Goal: Task Accomplishment & Management: Manage account settings

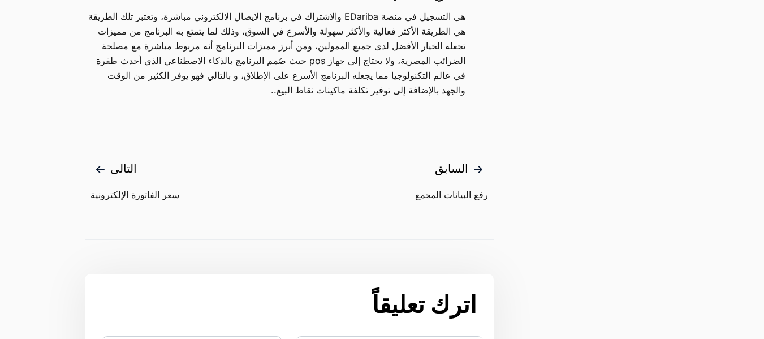
scroll to position [1357, 0]
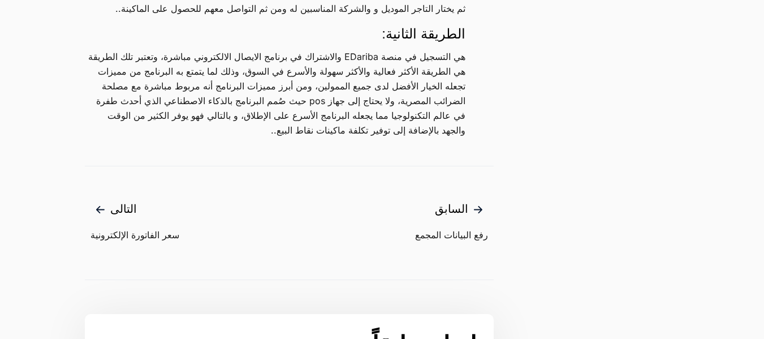
click at [175, 237] on span "سعر الفاتورة الإلكترونية" at bounding box center [134, 235] width 89 height 14
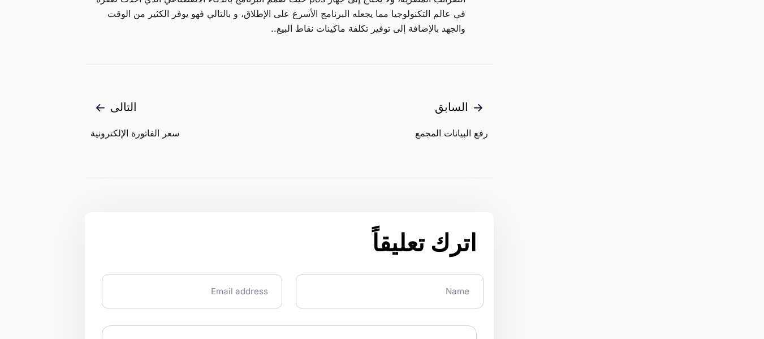
scroll to position [1470, 0]
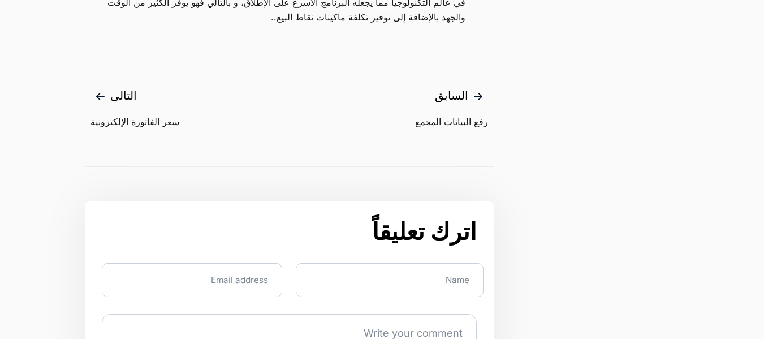
click at [464, 123] on span "رفع البيانات المجمع" at bounding box center [450, 122] width 76 height 14
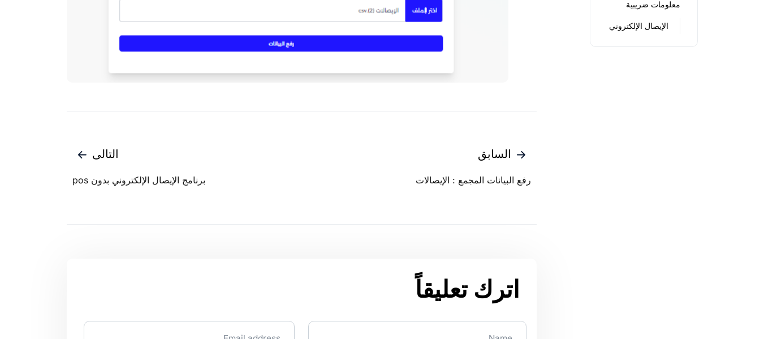
scroll to position [509, 0]
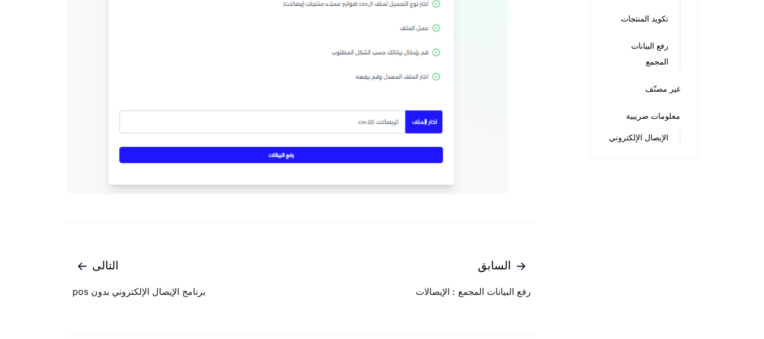
click at [647, 145] on link "الإيصال الإلكتروني" at bounding box center [638, 137] width 59 height 16
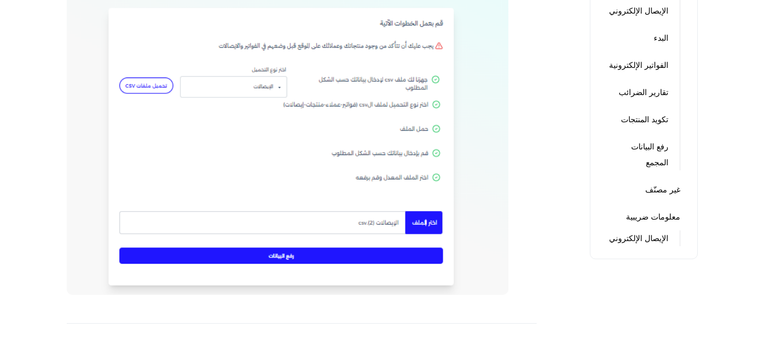
scroll to position [396, 0]
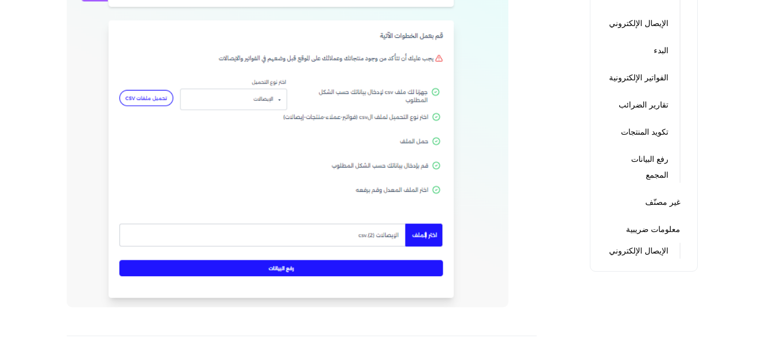
click at [655, 183] on link "رفع البيانات المجمع" at bounding box center [637, 167] width 61 height 32
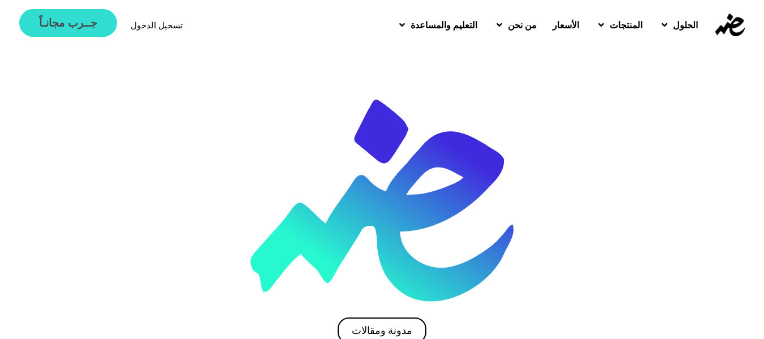
click at [82, 28] on span "جــرب مجانـاً" at bounding box center [68, 23] width 58 height 11
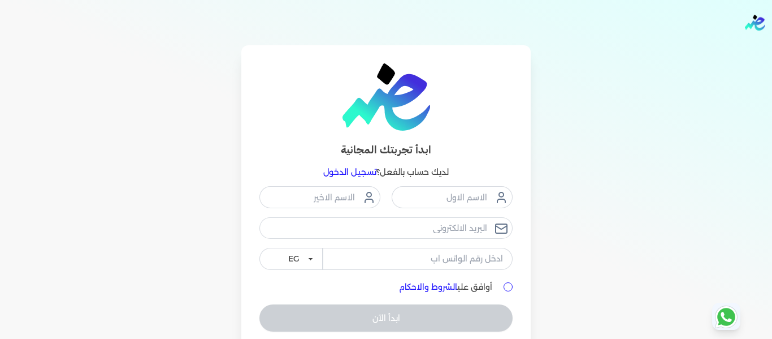
scroll to position [47, 0]
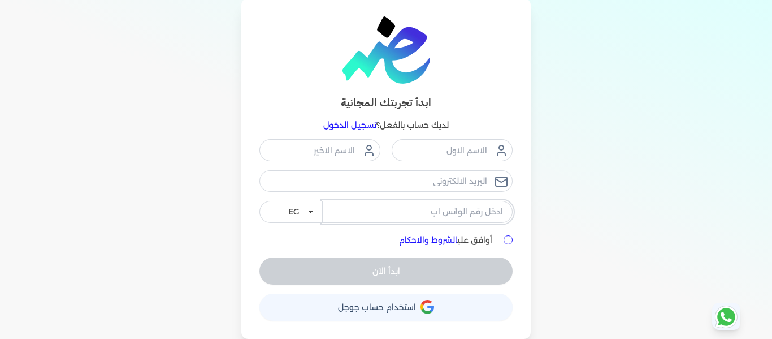
click at [406, 207] on input "tel" at bounding box center [418, 211] width 190 height 21
click at [444, 150] on input "text" at bounding box center [452, 149] width 121 height 21
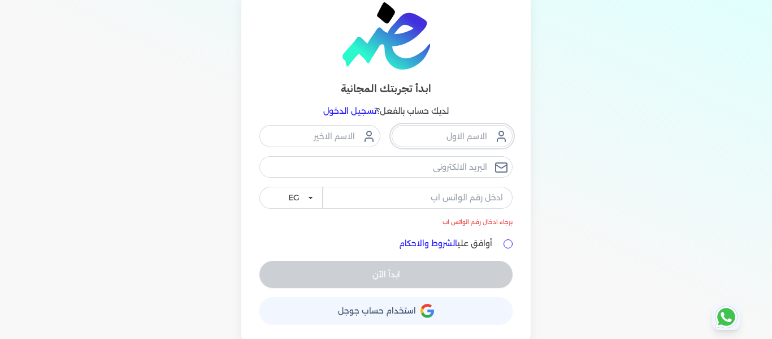
scroll to position [64, 0]
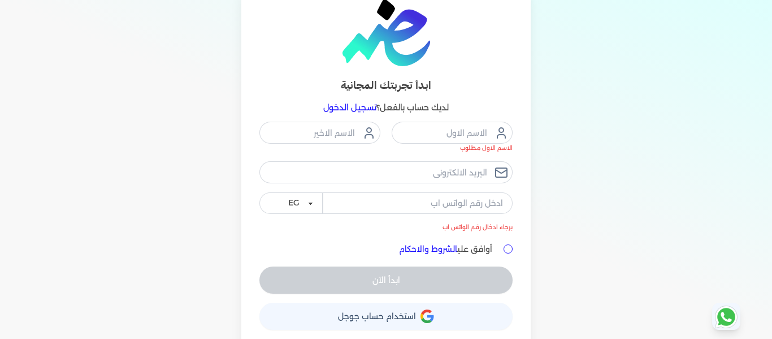
click at [366, 298] on div "ابدأ تجربتك المجانية لديك حساب بالفعل؟ تسجيل الدخول الاسم الاول مطلوب برجاء ادخ…" at bounding box center [385, 164] width 289 height 367
click at [405, 308] on button "حساب استخدام حساب جوجل" at bounding box center [385, 315] width 253 height 27
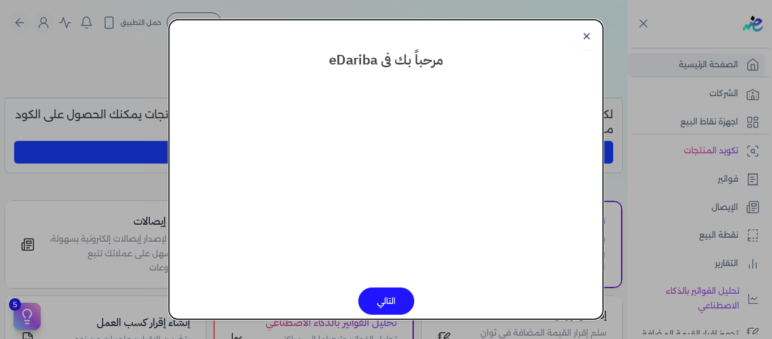
click at [391, 300] on button "التالي" at bounding box center [386, 300] width 56 height 27
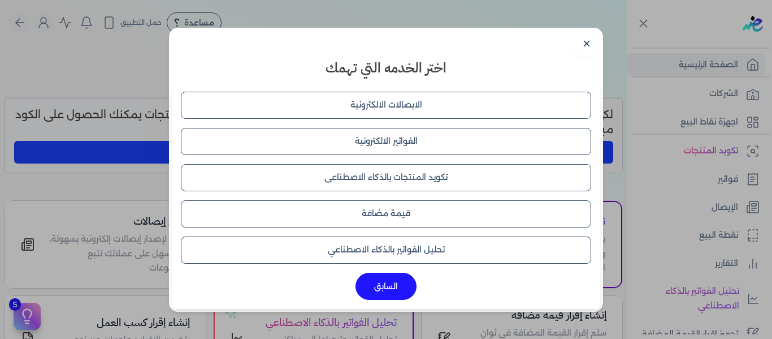
click at [392, 112] on button "الايصالات الالكترونية" at bounding box center [386, 105] width 410 height 27
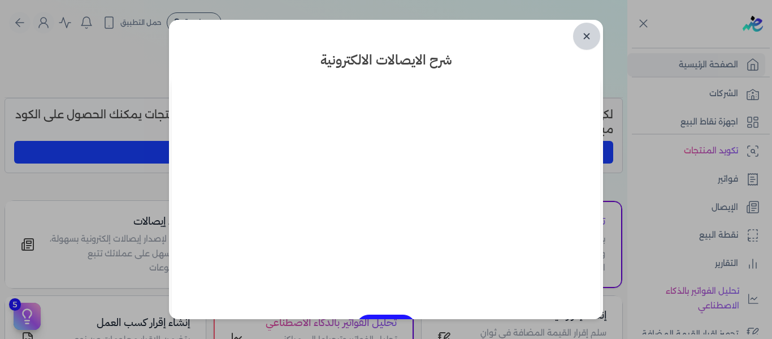
click at [585, 42] on link "✕" at bounding box center [586, 36] width 27 height 27
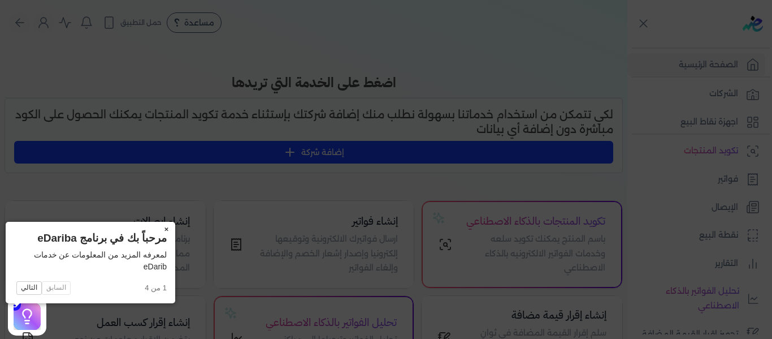
click at [157, 230] on button "×" at bounding box center [166, 230] width 18 height 16
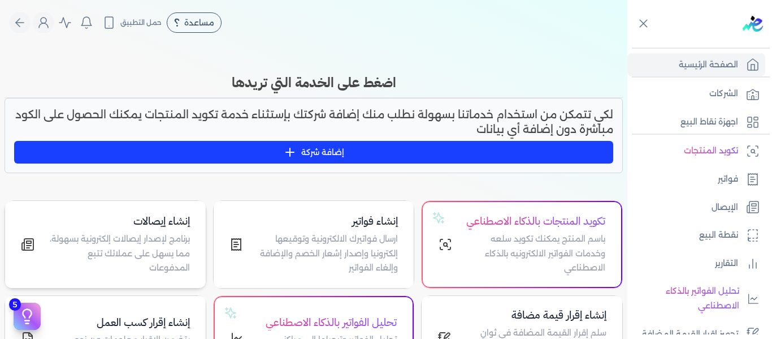
click at [187, 264] on p "برنامج لإصدار إيصالات إلكترونية بسهولة، مما يسهل على عملائك تتبع المدفوعات" at bounding box center [119, 254] width 142 height 44
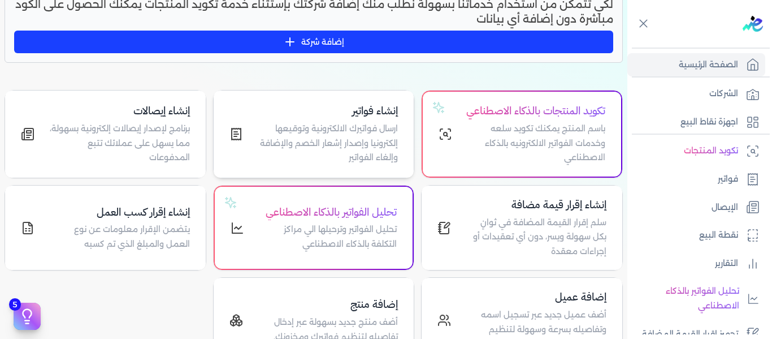
scroll to position [113, 0]
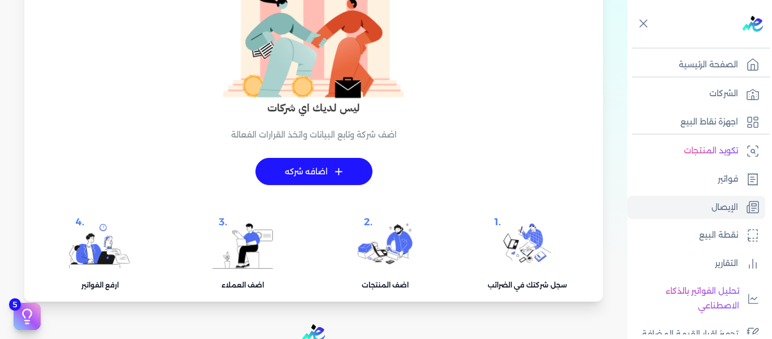
scroll to position [113, 0]
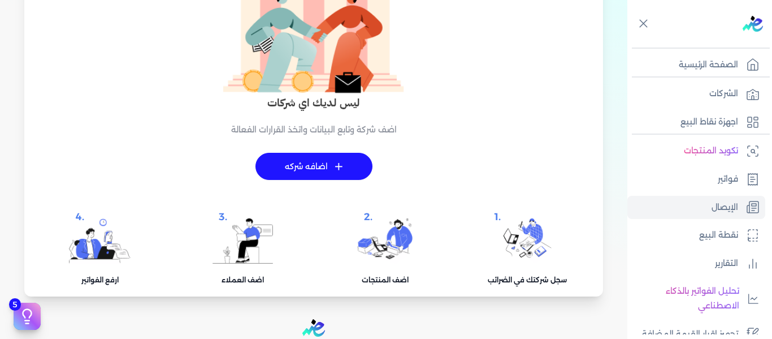
click at [305, 175] on link "+ اضافه شركه" at bounding box center [314, 166] width 117 height 27
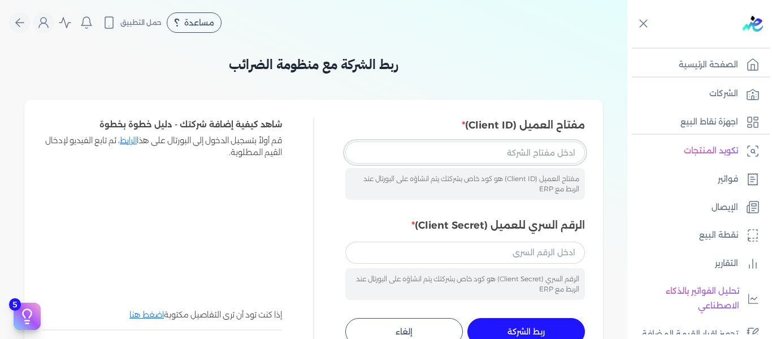
click at [523, 148] on input "مفتاح العميل (Client ID)" at bounding box center [465, 151] width 240 height 21
paste input "148e4784-9699-4b12-89ba-d92bd8fec594"
type input "148e4784-9699-4b12-89ba-d92bd8fec594"
click at [512, 249] on input "الرقم السري للعميل (Client Secret)" at bounding box center [465, 251] width 240 height 21
paste input "f918e573-f2f5-49e9-9bb2-5d7bd283a1f9"
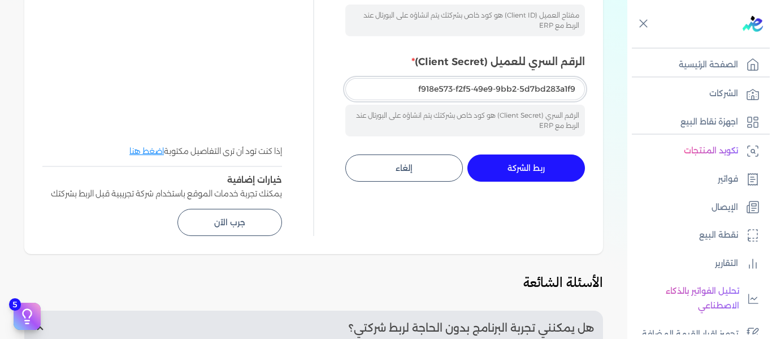
scroll to position [170, 0]
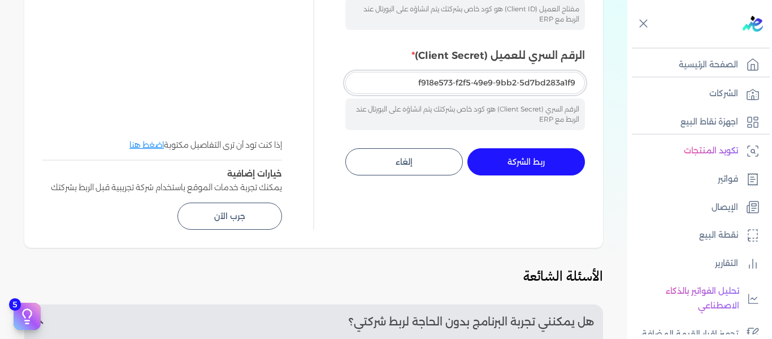
type input "f918e573-f2f5-49e9-9bb2-5d7bd283a1f9"
click at [543, 166] on span "ربط الشركة" at bounding box center [526, 162] width 37 height 8
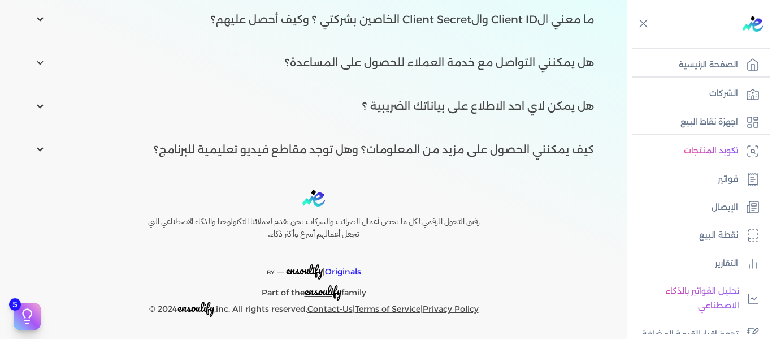
scroll to position [369, 0]
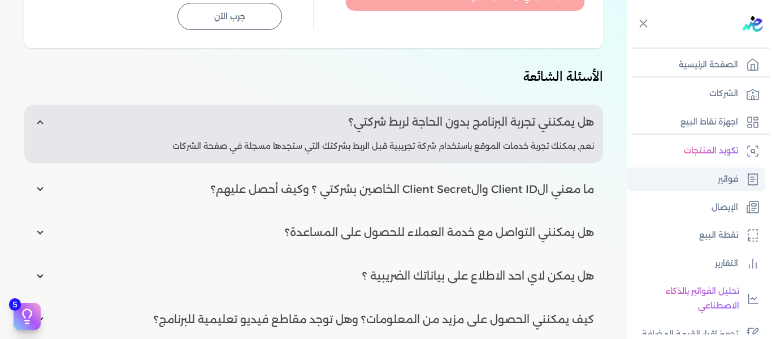
click at [725, 186] on p "فواتير" at bounding box center [728, 179] width 20 height 15
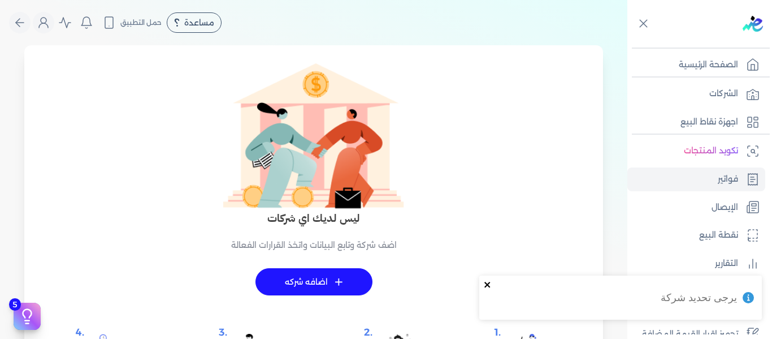
click at [486, 285] on icon "close" at bounding box center [487, 285] width 6 height 6
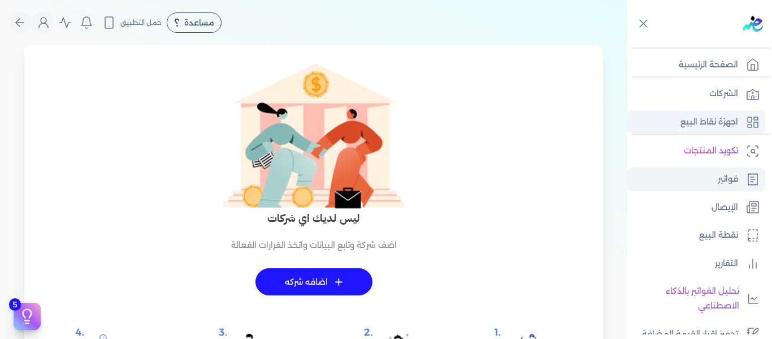
click at [717, 128] on p "اجهزة نقاط البيع" at bounding box center [710, 122] width 58 height 15
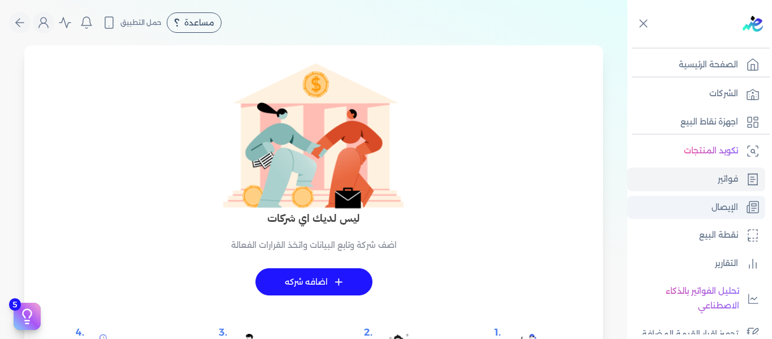
click at [730, 214] on p "الإيصال" at bounding box center [725, 207] width 27 height 15
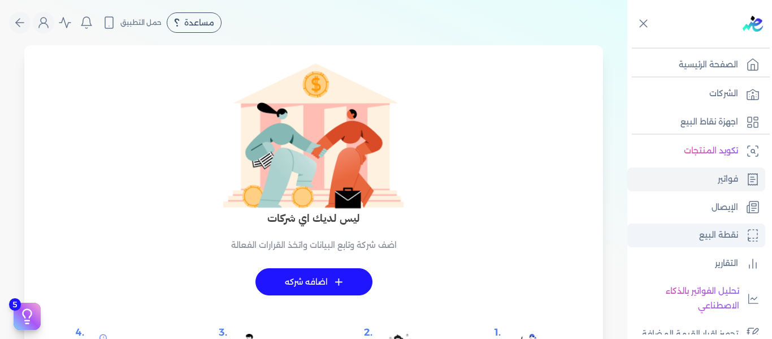
click at [720, 226] on link "نقطة البيع" at bounding box center [696, 235] width 138 height 24
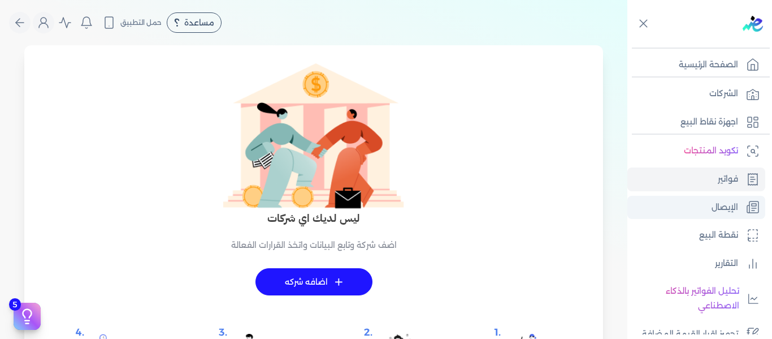
click at [732, 210] on p "الإيصال" at bounding box center [725, 207] width 27 height 15
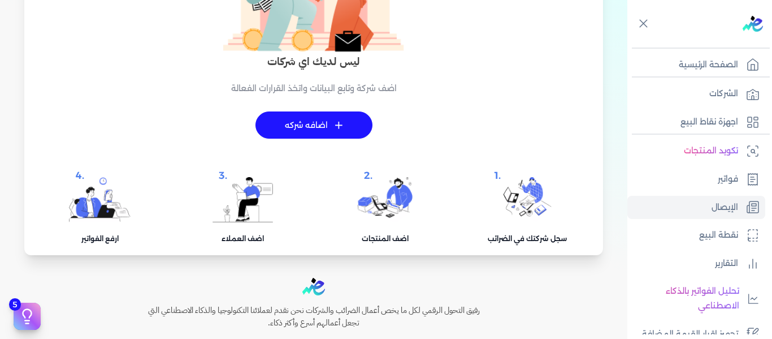
scroll to position [170, 0]
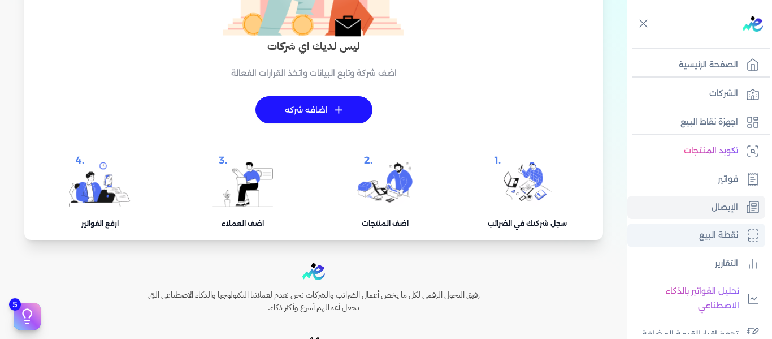
click at [717, 237] on p "نقطة البيع" at bounding box center [718, 235] width 39 height 15
select select
select select "EGP"
select select "EGS"
select select "B"
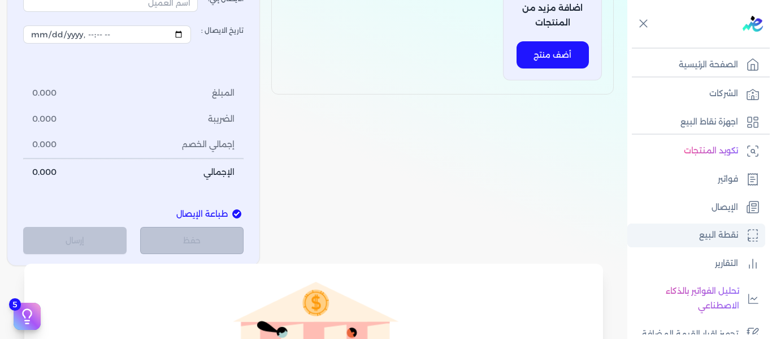
type input "1"
select select "P"
type input "عميل نقدي"
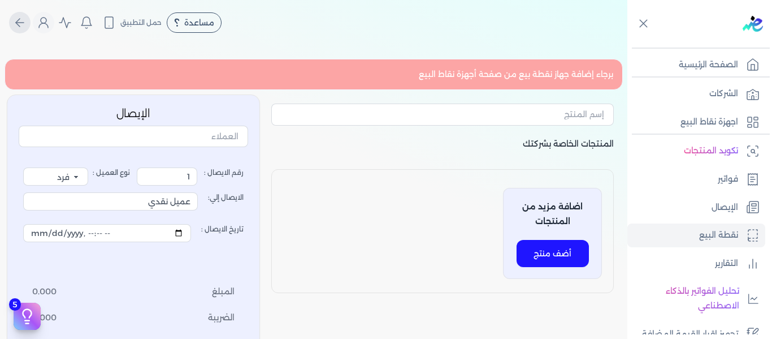
click at [26, 22] on icon "Global" at bounding box center [20, 23] width 14 height 14
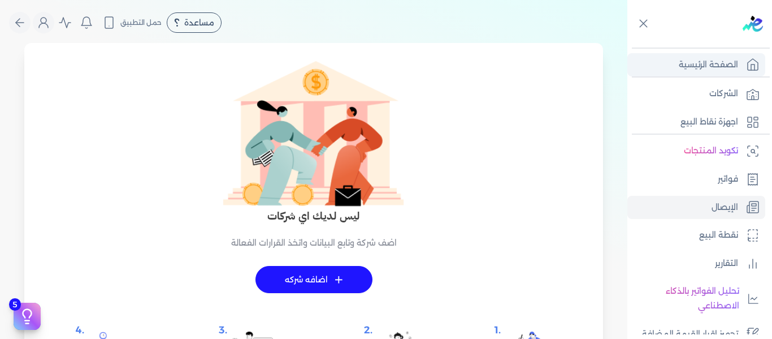
click at [716, 75] on link "الصفحة الرئيسية" at bounding box center [696, 65] width 138 height 24
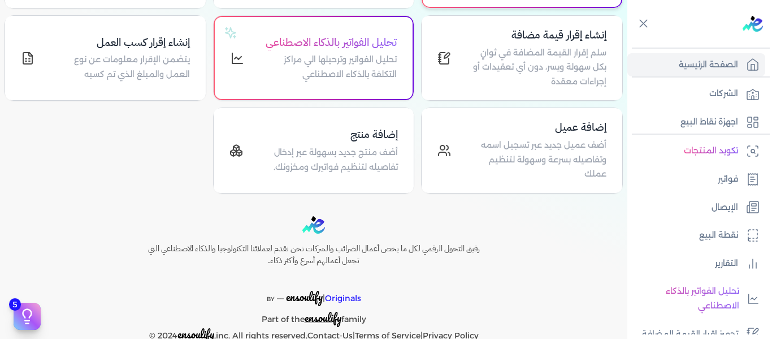
scroll to position [210, 0]
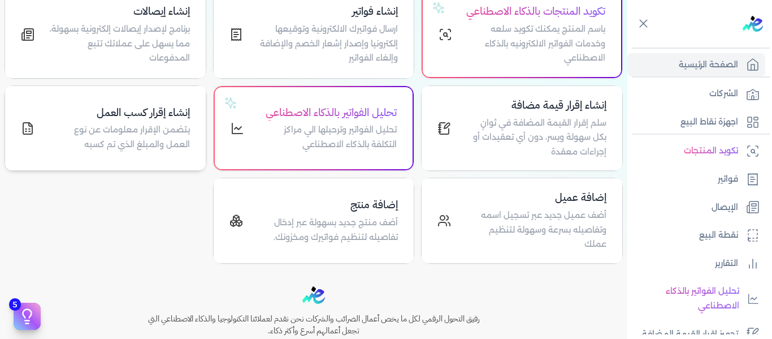
click at [164, 151] on p "يتضمن الإقرار معلومات عن نوع العمل والمبلغ الذي تم كسبه" at bounding box center [119, 137] width 142 height 29
select select "01"
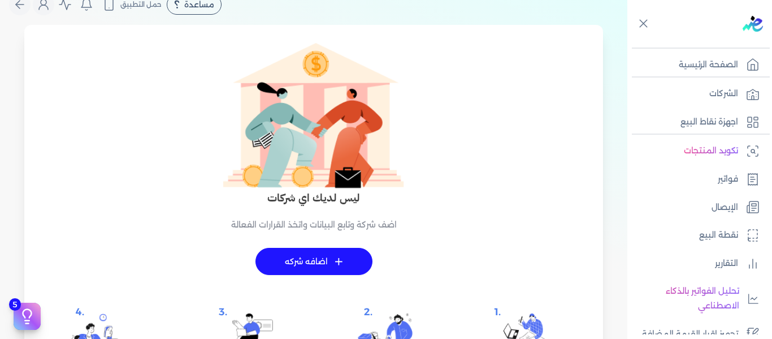
scroll to position [13, 0]
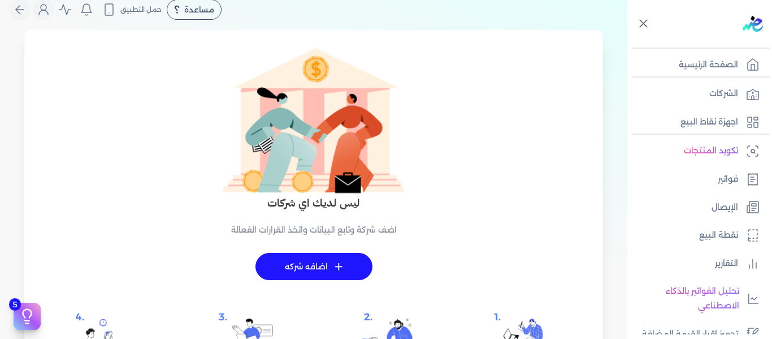
click at [644, 29] on icon at bounding box center [644, 23] width 14 height 14
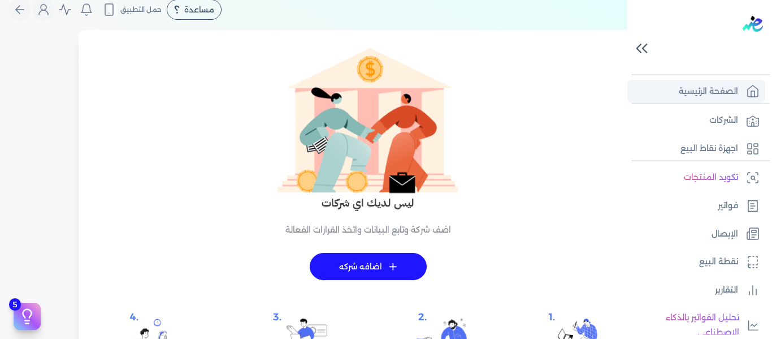
click at [749, 90] on icon at bounding box center [753, 91] width 14 height 14
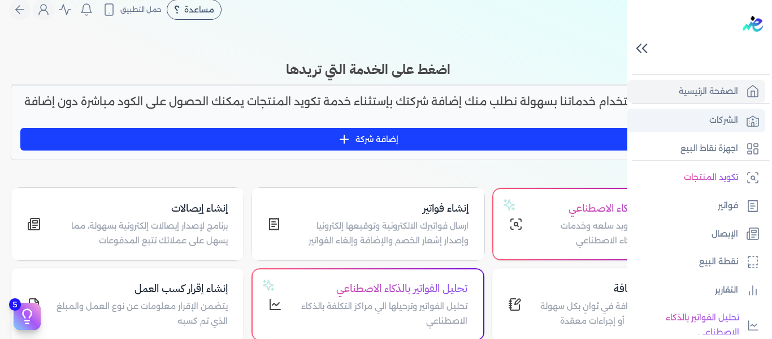
click at [720, 123] on p "الشركات" at bounding box center [723, 120] width 29 height 15
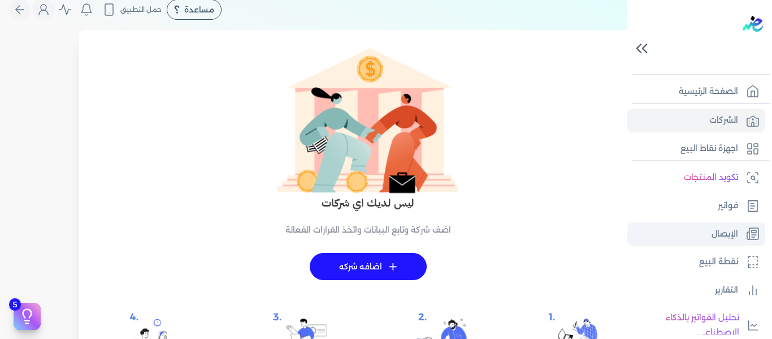
click at [730, 234] on p "الإيصال" at bounding box center [725, 234] width 27 height 15
click at [649, 51] on icon at bounding box center [642, 48] width 20 height 20
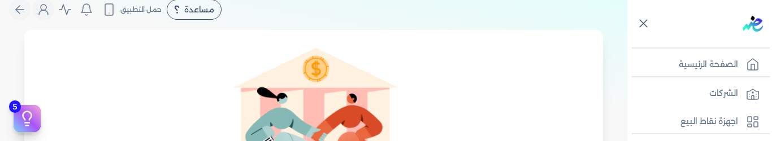
click at [332, 111] on img at bounding box center [313, 121] width 181 height 147
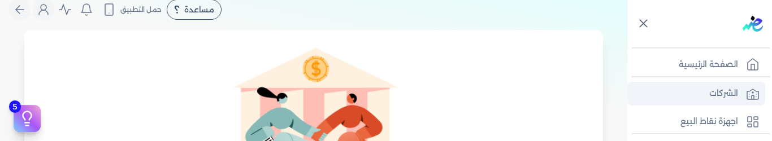
click at [690, 93] on link "الشركات" at bounding box center [696, 94] width 138 height 24
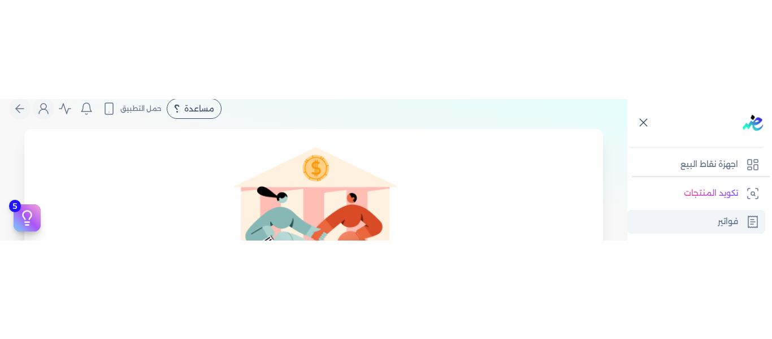
scroll to position [113, 0]
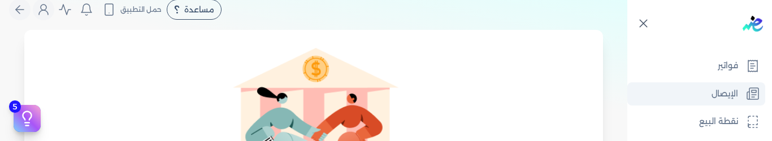
click at [729, 101] on p "الإيصال" at bounding box center [725, 94] width 27 height 15
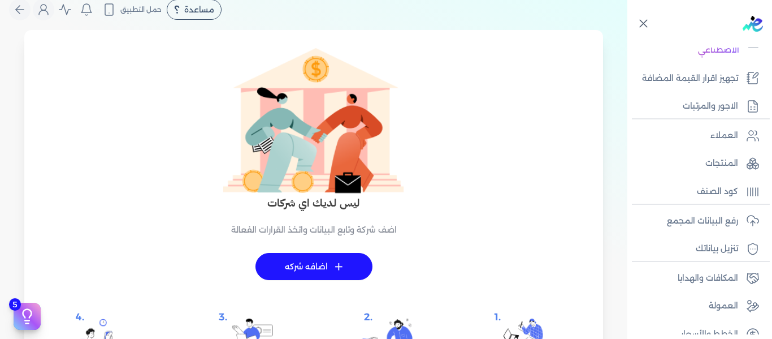
scroll to position [272, 0]
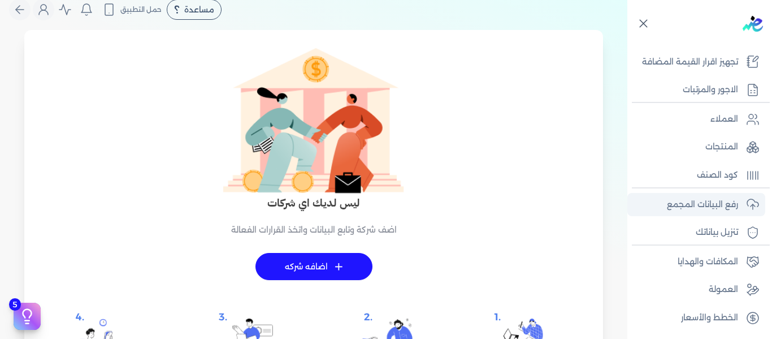
click at [719, 209] on p "رفع البيانات المجمع" at bounding box center [702, 204] width 71 height 15
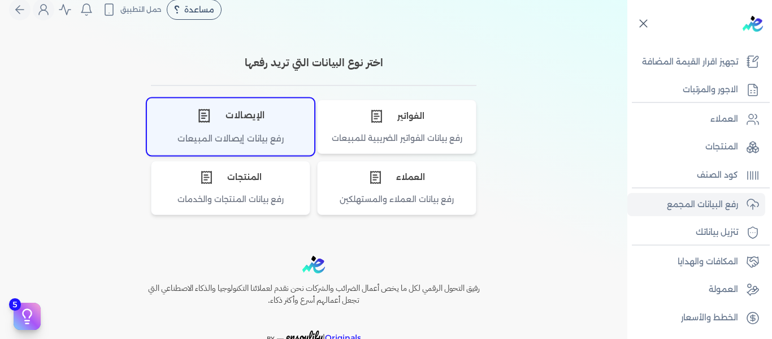
click at [244, 142] on div "رفع بيانات إيصالات المبيعات" at bounding box center [231, 143] width 166 height 22
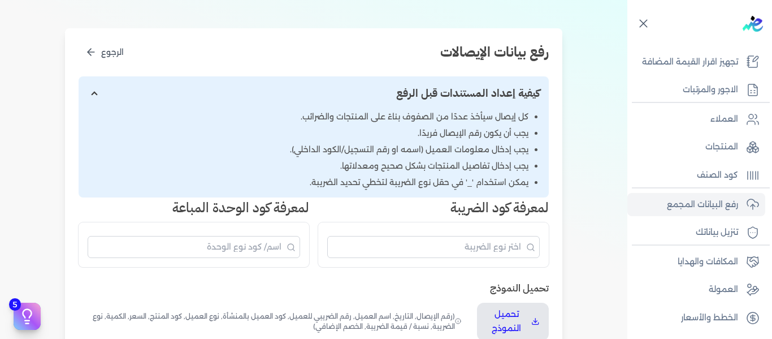
scroll to position [126, 0]
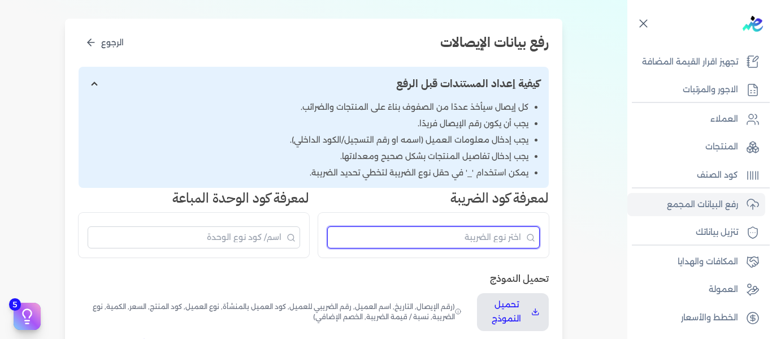
click at [392, 241] on input "البحث" at bounding box center [433, 237] width 213 height 22
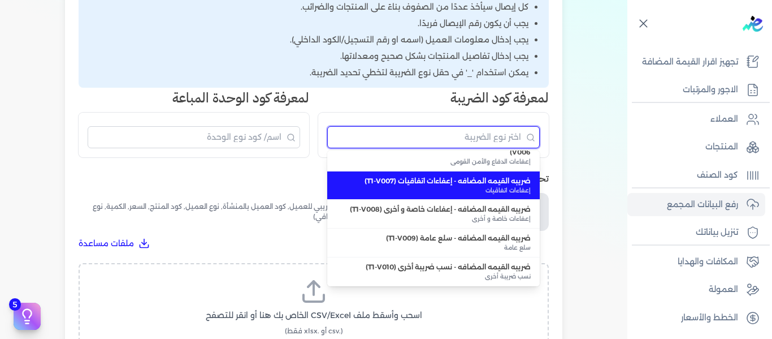
scroll to position [195, 0]
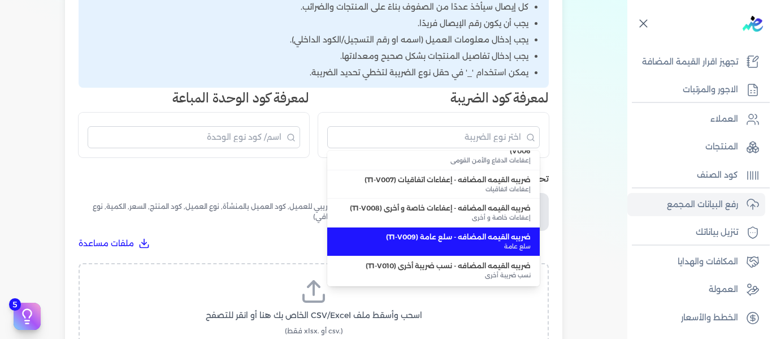
click at [490, 234] on span "ضريبه القيمه المضافه - سلع عامة (T1-V009)" at bounding box center [433, 237] width 194 height 10
type input "ضريبه القيمه المضافه - سلع عامة (T1-V009)"
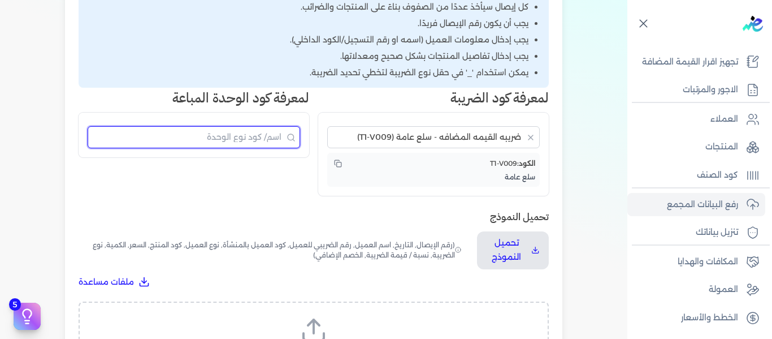
click at [237, 137] on input "البحث" at bounding box center [194, 137] width 213 height 22
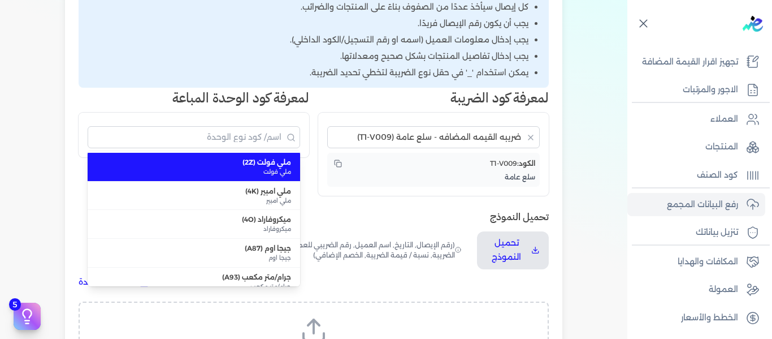
click at [267, 163] on span "ملي فولت (2Z)" at bounding box center [194, 162] width 194 height 10
type input "ملي فولت (2Z)"
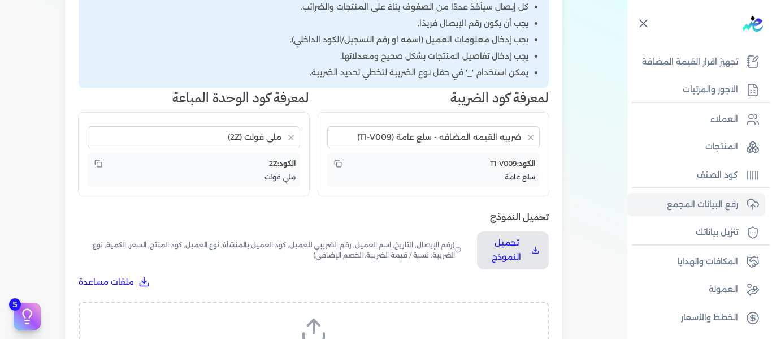
click at [510, 173] on div "سلع عامة" at bounding box center [434, 177] width 204 height 10
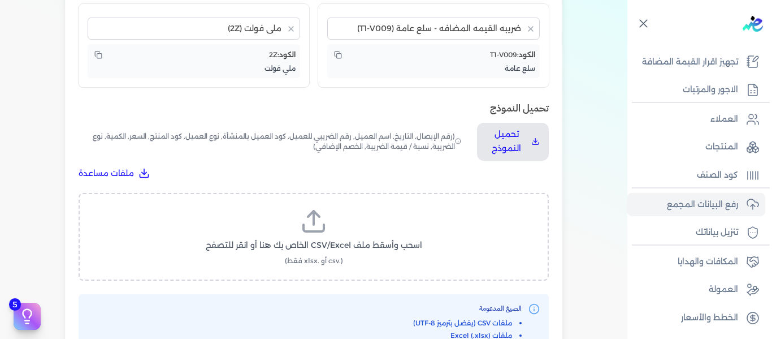
scroll to position [339, 0]
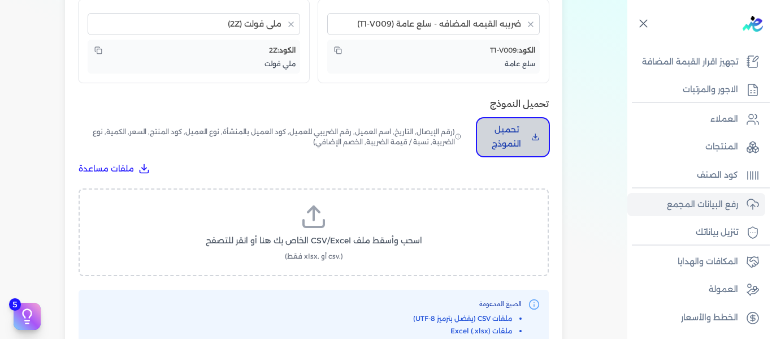
click at [511, 143] on p "تحميل النموذج" at bounding box center [506, 137] width 41 height 29
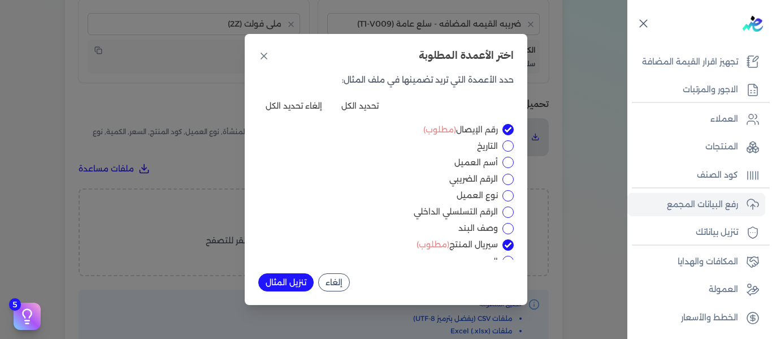
click at [366, 111] on button "تحديد الكل" at bounding box center [360, 106] width 52 height 18
checkbox input "true"
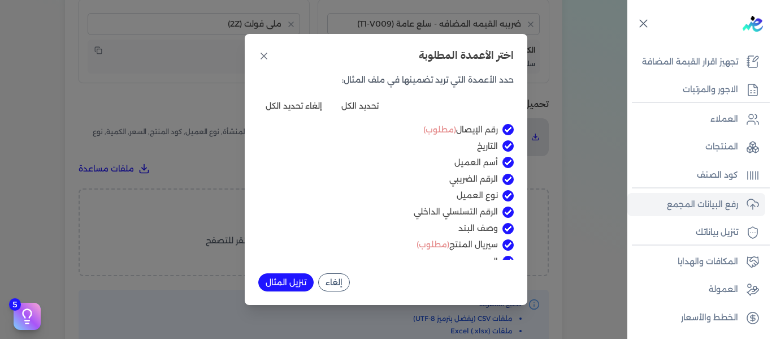
checkbox input "true"
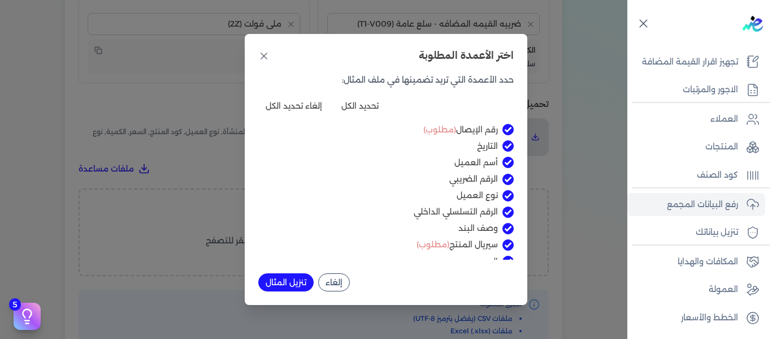
checkbox input "true"
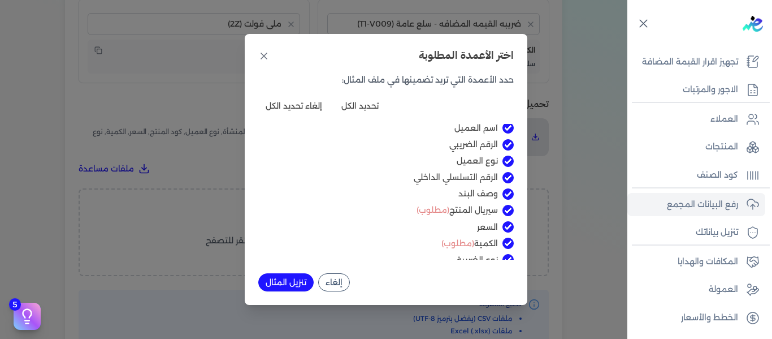
scroll to position [94, 0]
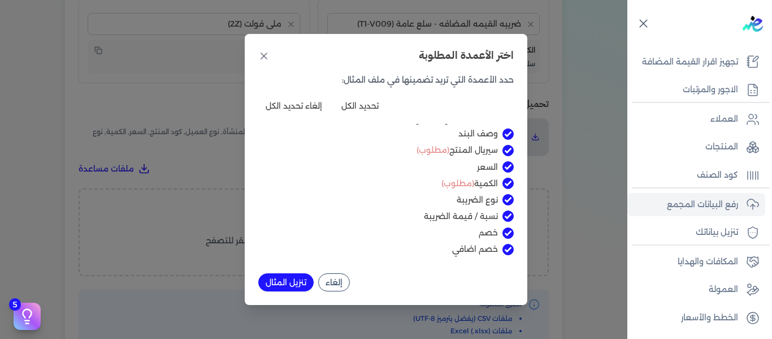
click at [293, 276] on button "تنزيل المثال" at bounding box center [285, 282] width 55 height 18
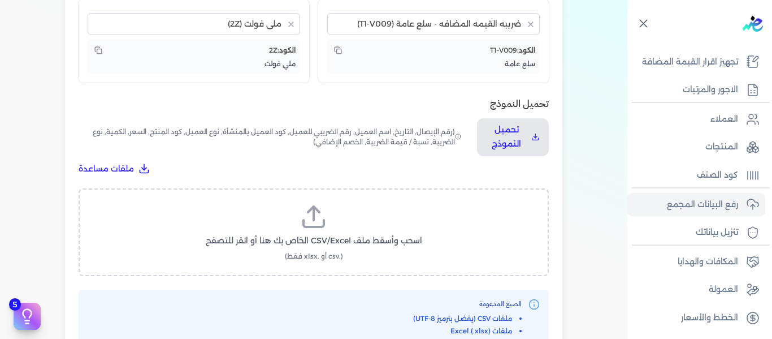
click at [435, 218] on label "اسحب وأسقط ملف CSV/Excel الخاص بك هنا أو انقر للتصفح (.csv أو .xlsx فقط)" at bounding box center [313, 232] width 441 height 58
click at [0, 0] on input "اسحب وأسقط ملف CSV/Excel الخاص بك هنا أو انقر للتصفح (.csv أو .xlsx فقط)" at bounding box center [0, 0] width 0 height 0
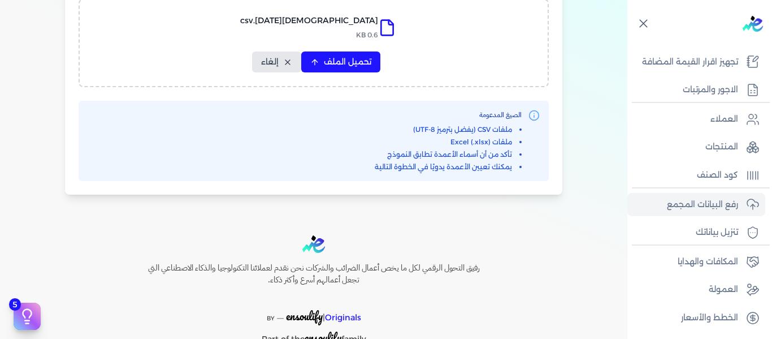
scroll to position [509, 0]
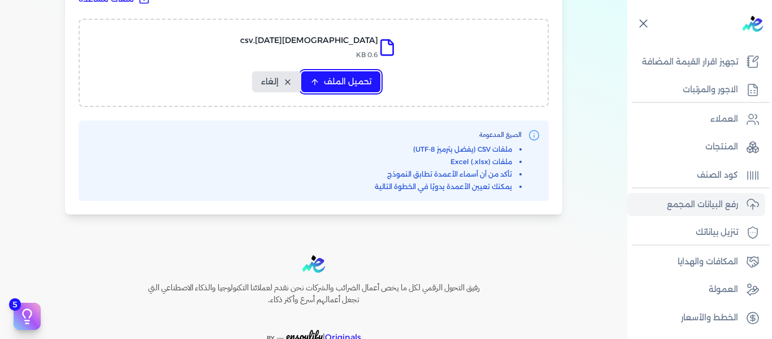
click at [354, 85] on span "تحميل الملف" at bounding box center [347, 82] width 47 height 12
select select "رقم الإيصال"
select select "التاريخ"
select select "أسم العميل"
select select "الرقم الضريبي"
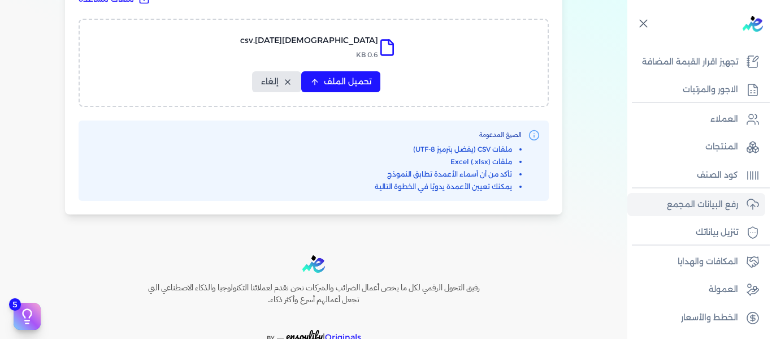
select select "نوع العميل"
select select "الرقم التسلسلي الداخلي"
select select "وصف البند"
select select "سيريال المنتج"
select select "السعر"
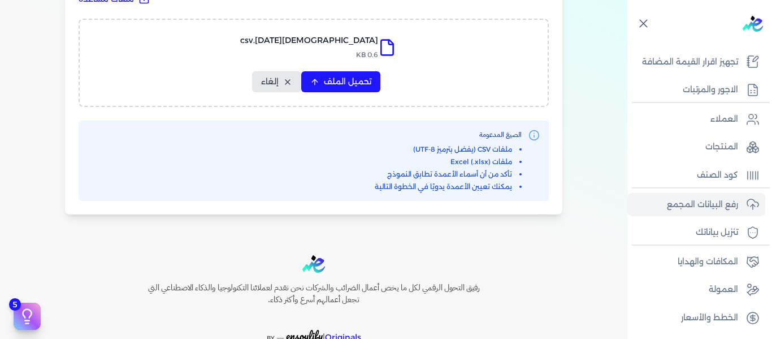
select select "الكمية"
select select "نوع الضريبة"
select select "نسبة / قيمة الضريبة"
select select "خصم"
select select "خصم اضافي"
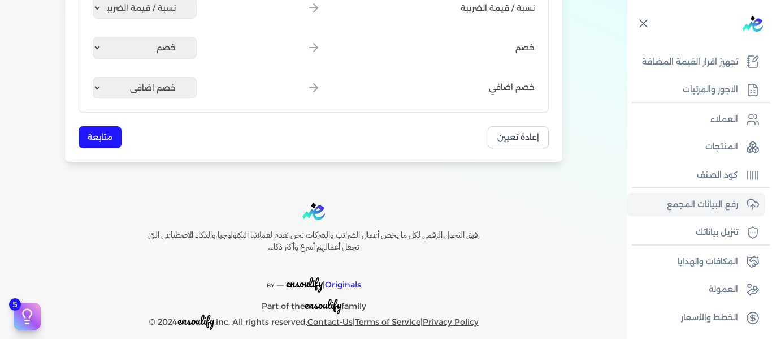
scroll to position [720, 0]
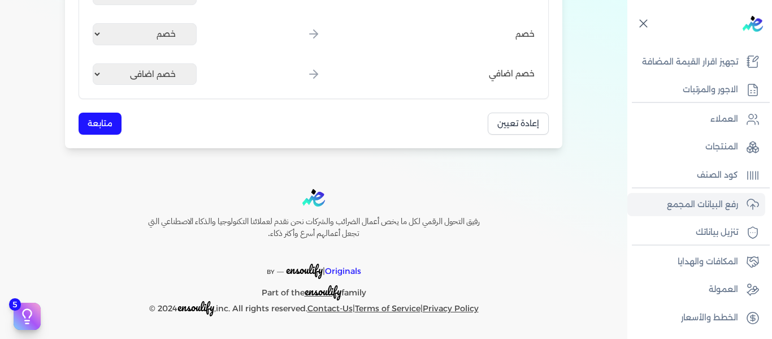
click at [520, 133] on button "إعادة تعيين" at bounding box center [518, 123] width 61 height 22
select select
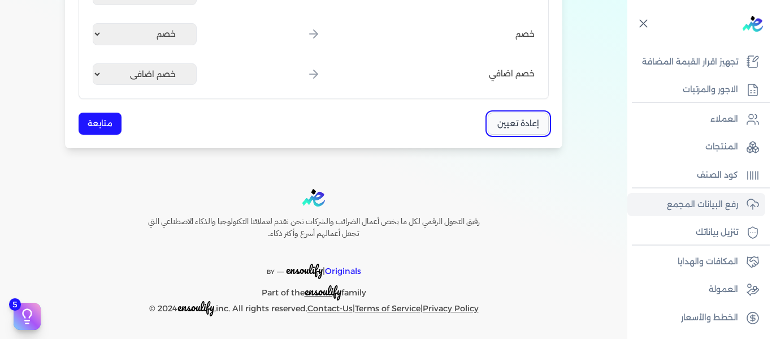
select select
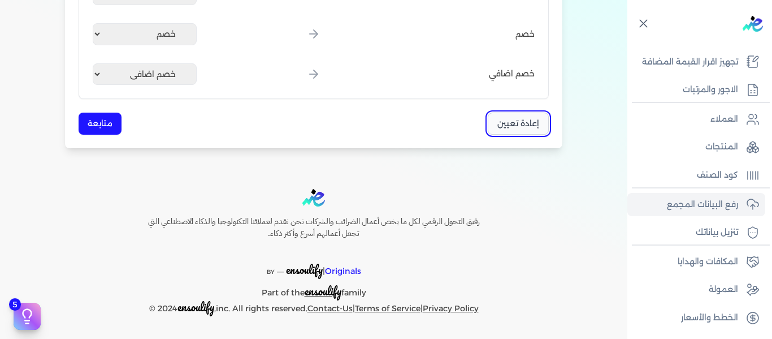
select select
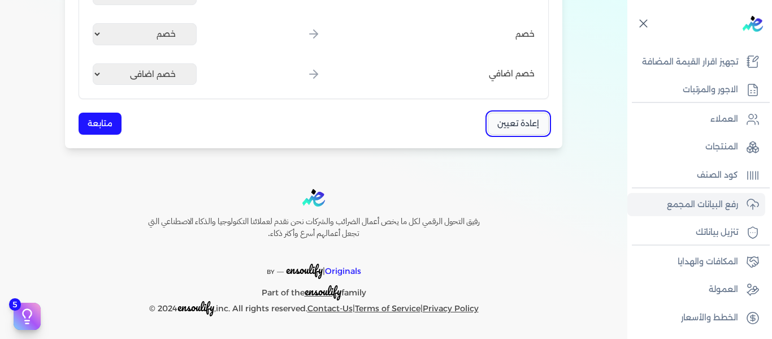
select select
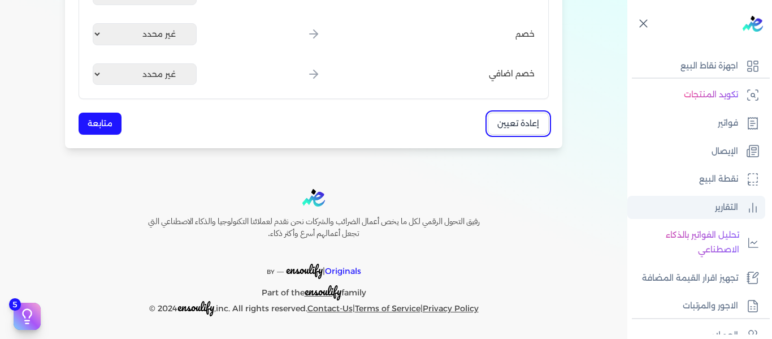
scroll to position [46, 0]
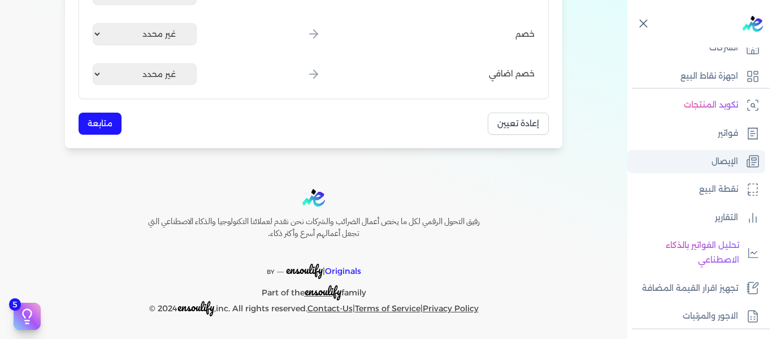
click at [733, 159] on p "الإيصال" at bounding box center [725, 161] width 27 height 15
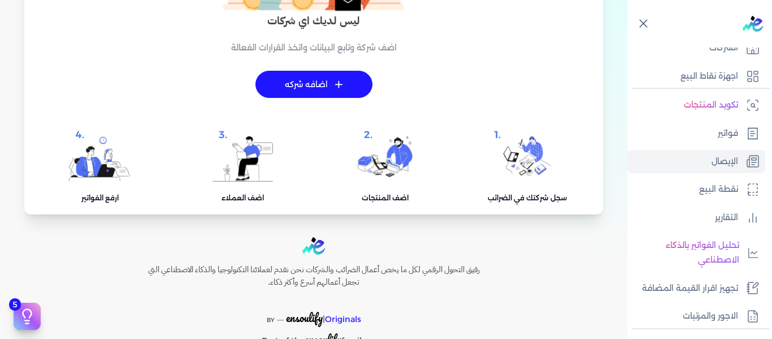
scroll to position [130, 0]
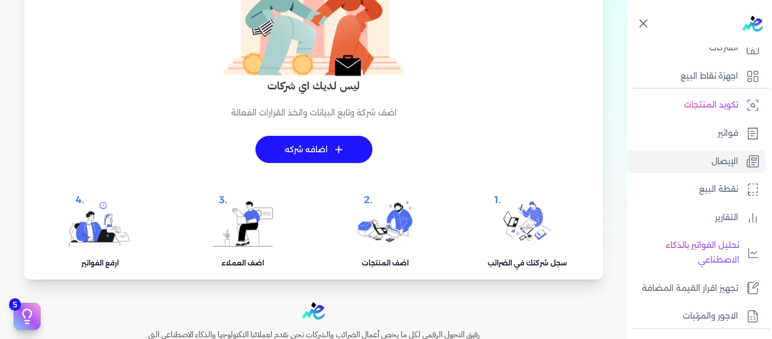
click at [523, 233] on img at bounding box center [527, 223] width 49 height 45
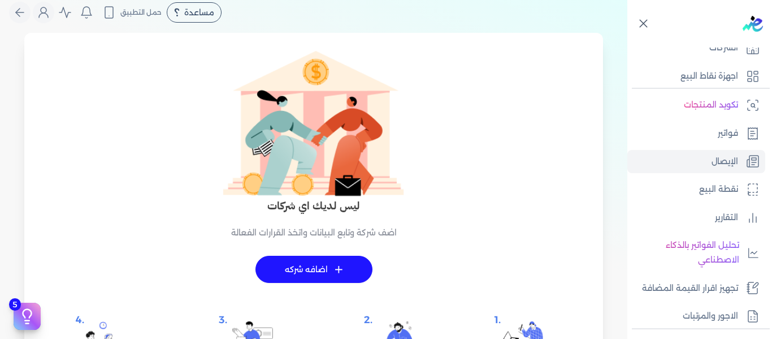
scroll to position [0, 0]
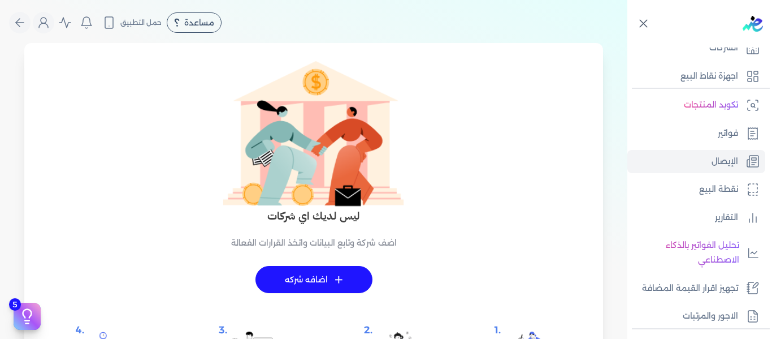
click at [315, 274] on link "+ اضافه شركه" at bounding box center [314, 279] width 117 height 27
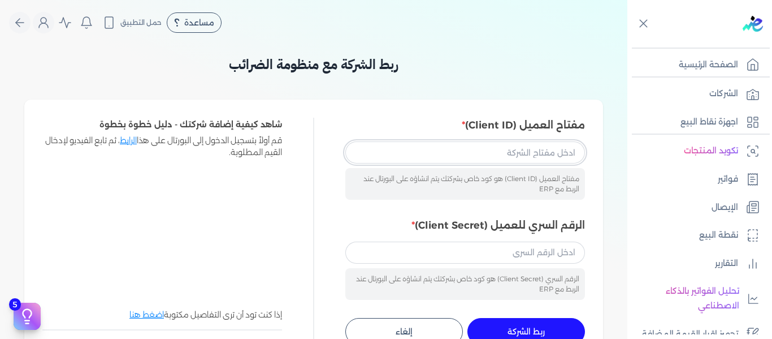
click at [510, 152] on input "مفتاح العميل (Client ID)" at bounding box center [465, 151] width 240 height 21
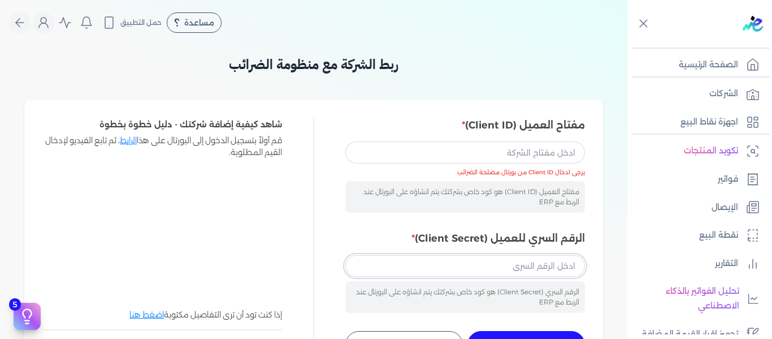
click at [531, 246] on div "الرقم السري للعميل (Client Secret) الرقم السري (Client Secret) هو كود خاص بشركت…" at bounding box center [465, 272] width 240 height 82
click at [546, 267] on input "الرقم السري للعميل (Client Secret)" at bounding box center [465, 265] width 240 height 21
paste input "654bdee6-9e8a-4bd6-99eb-1416327d9734"
type input "654bdee6-9e8a-4bd6-99eb-1416327d9734"
click at [505, 159] on input "مفتاح العميل (Client ID)" at bounding box center [465, 151] width 240 height 21
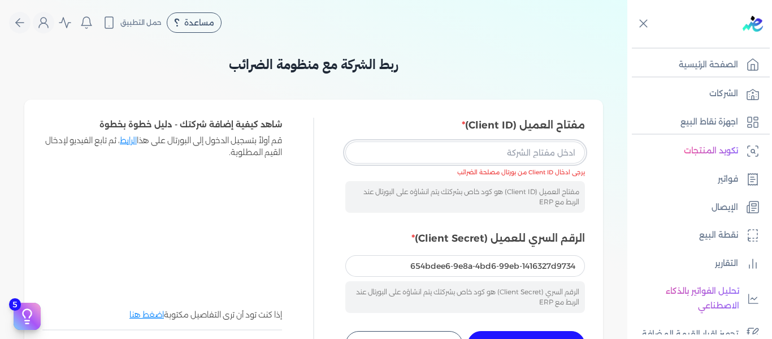
paste input "87332e52-08a7-4557-8cd4-68b4494b8249"
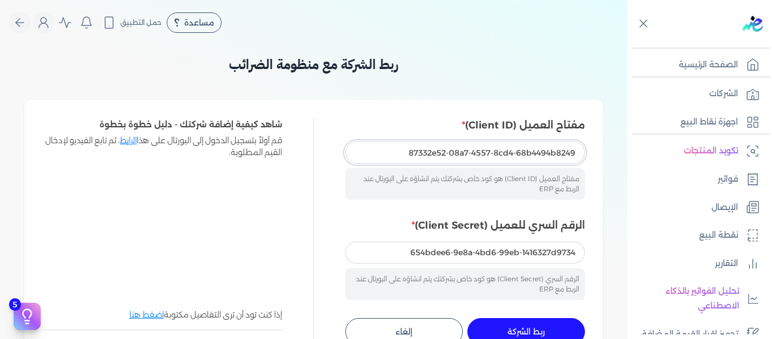
type input "87332e52-08a7-4557-8cd4-68b4494b8249"
click at [522, 189] on div "مفتاح العميل (Client ID) هو كود خاص بشركتك يتم انشاؤه على البورتال عند الربط مع…" at bounding box center [465, 184] width 240 height 32
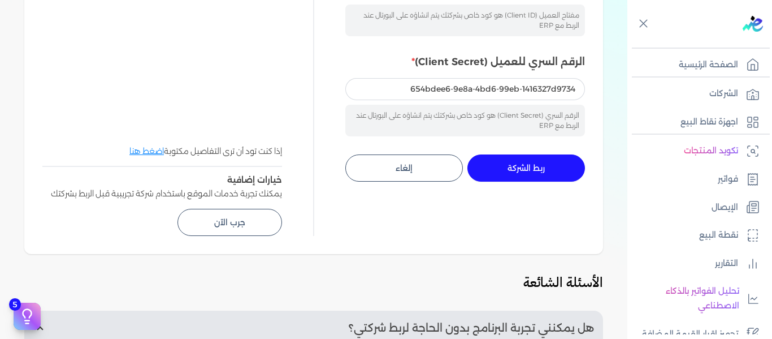
scroll to position [170, 0]
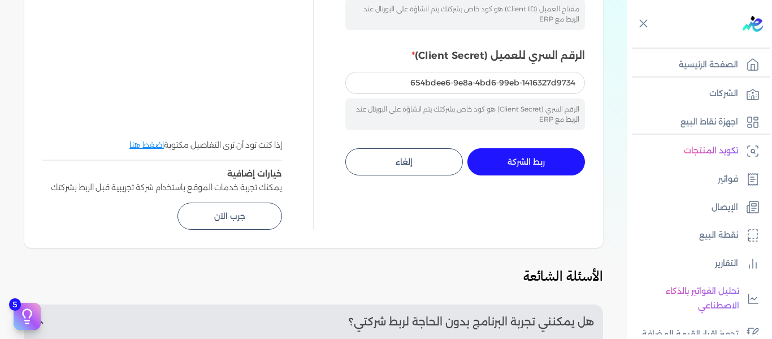
click at [521, 159] on span "ربط الشركة" at bounding box center [526, 162] width 37 height 8
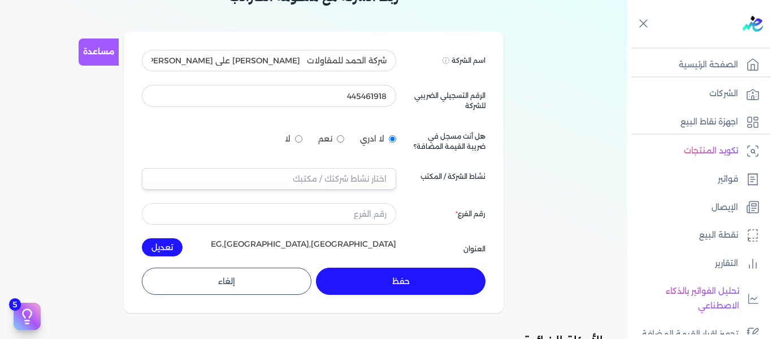
scroll to position [57, 0]
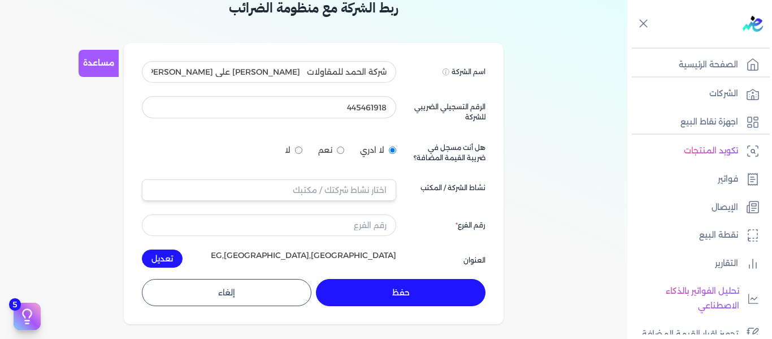
click at [298, 150] on input "لا" at bounding box center [298, 149] width 7 height 7
radio input "true"
click at [374, 194] on input "text" at bounding box center [269, 189] width 254 height 21
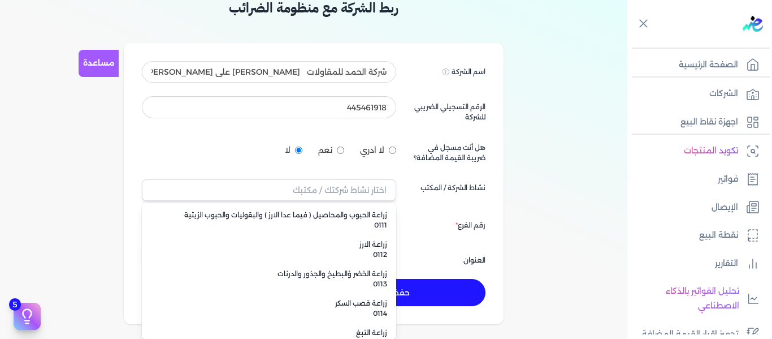
click at [460, 225] on label "رقم الفرع" at bounding box center [471, 225] width 30 height 10
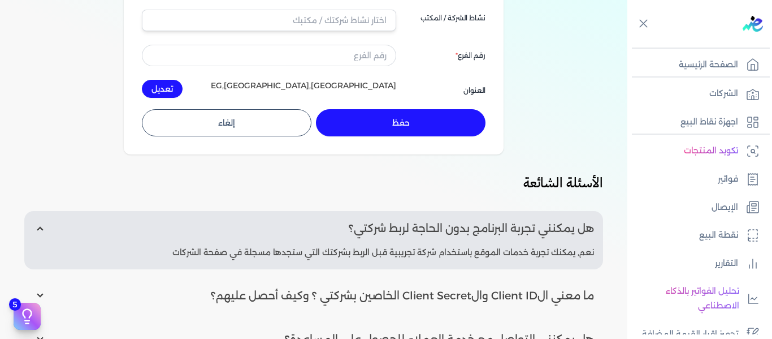
scroll to position [170, 0]
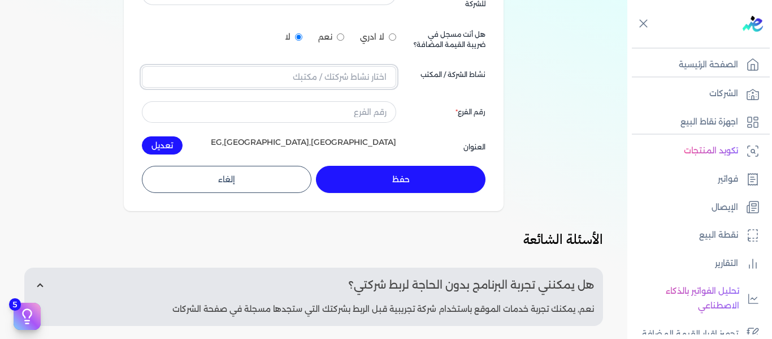
click at [369, 78] on input "text" at bounding box center [269, 76] width 254 height 21
click at [439, 111] on div "رقم الفرع" at bounding box center [448, 111] width 76 height 21
click at [361, 116] on input "text" at bounding box center [269, 111] width 254 height 21
type input "0"
click at [460, 182] on button "حفظ" at bounding box center [401, 179] width 170 height 27
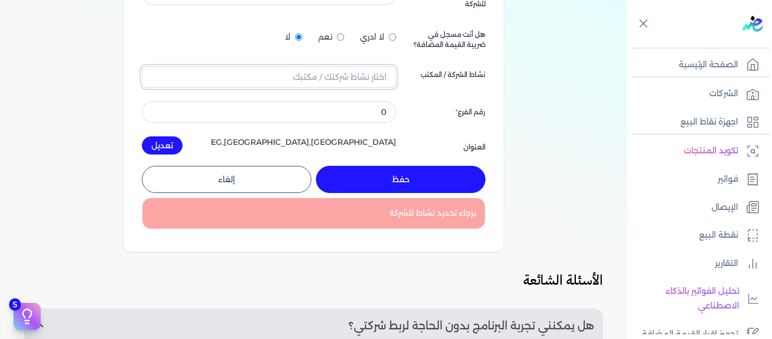
click at [369, 84] on input "text" at bounding box center [269, 76] width 254 height 21
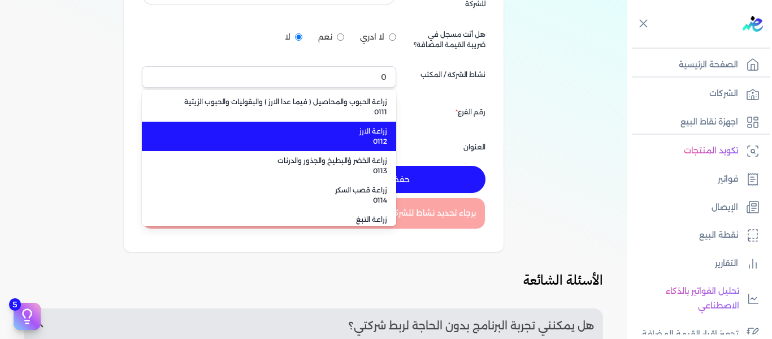
click at [375, 137] on span "0112" at bounding box center [276, 141] width 223 height 10
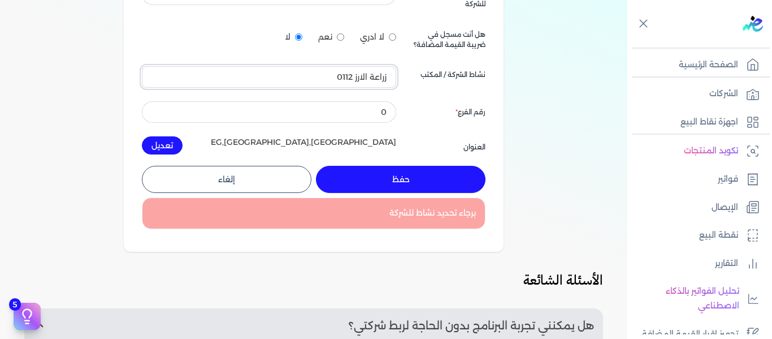
click at [352, 83] on input "زراعة الارز 0112" at bounding box center [269, 76] width 254 height 21
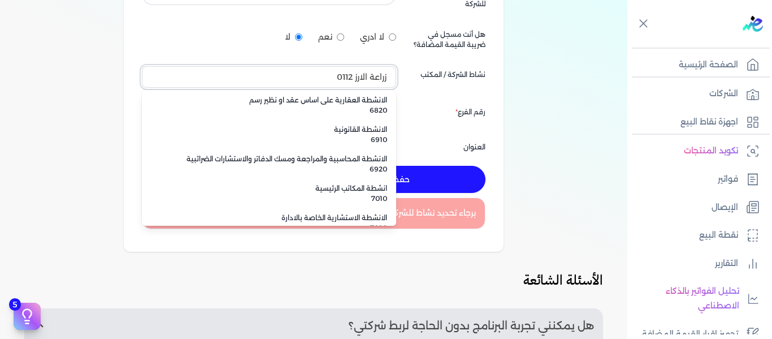
scroll to position [5766, 0]
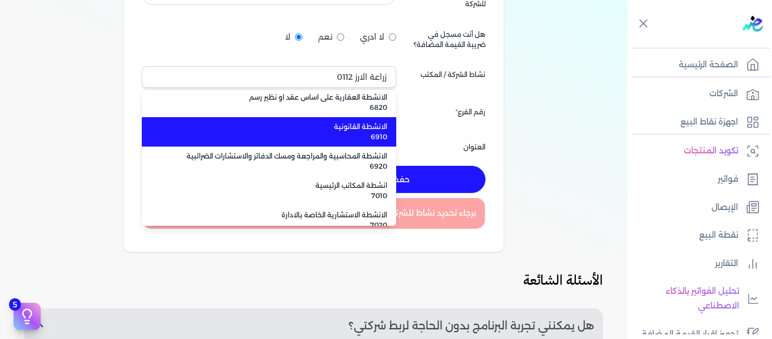
click at [378, 144] on li "الانشطة القانونية 6910" at bounding box center [269, 131] width 254 height 29
type input "الانشطة القانونية 6910"
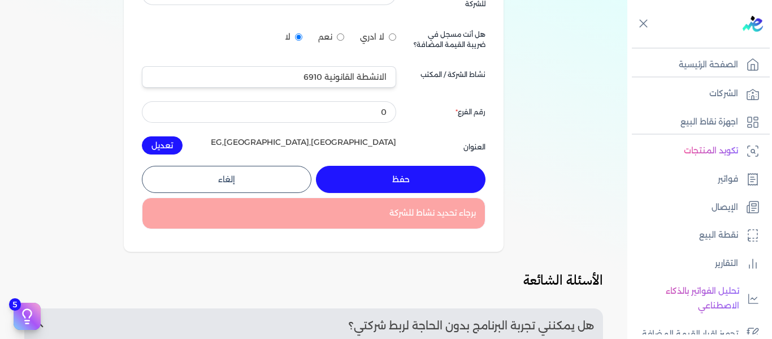
click at [367, 177] on button "حفظ" at bounding box center [401, 179] width 170 height 27
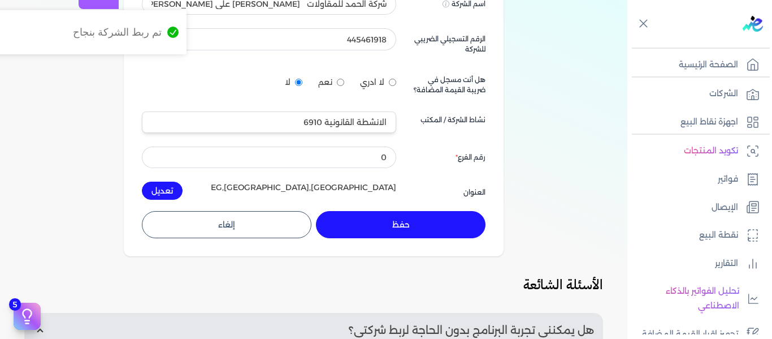
scroll to position [28, 0]
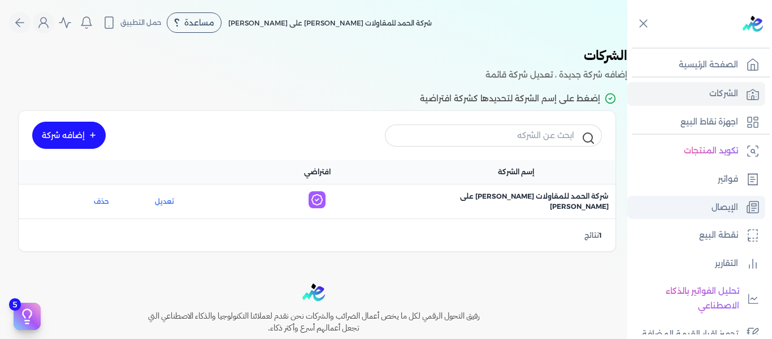
click at [680, 209] on link "الإيصال" at bounding box center [696, 208] width 138 height 24
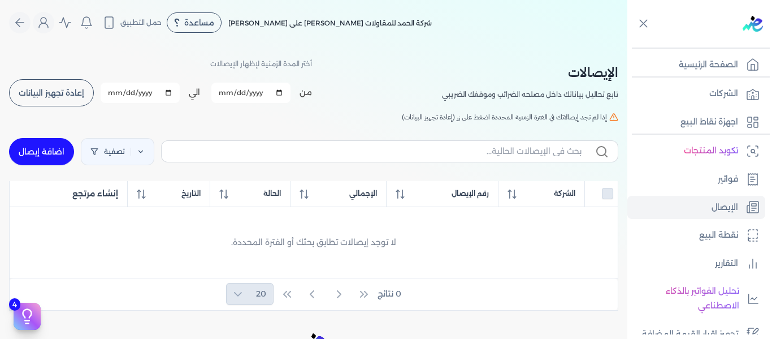
click at [66, 151] on link "اضافة إيصال" at bounding box center [41, 151] width 65 height 27
select select
select select "EGP"
select select "EGS"
select select "B"
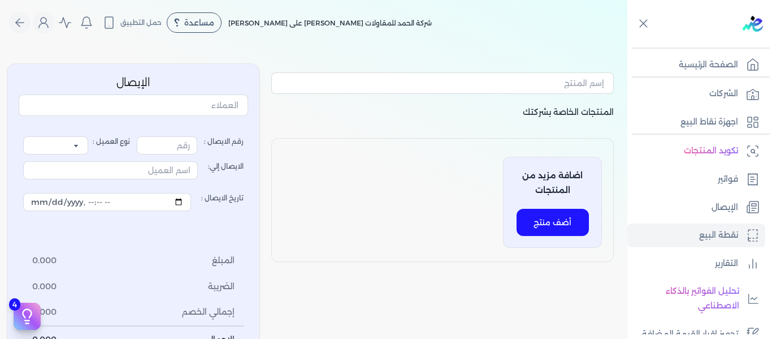
type input "1"
select select "P"
type input "عميل نقدي"
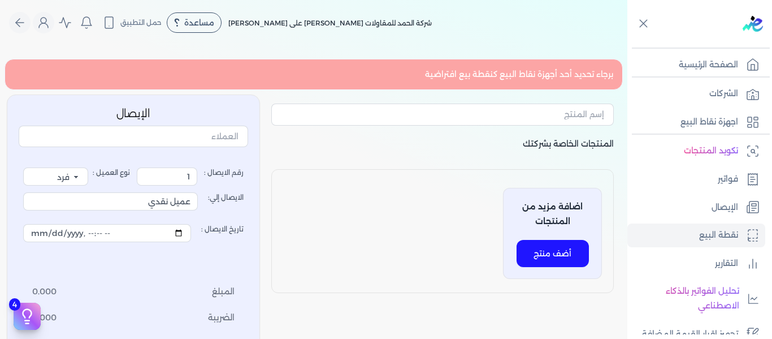
click at [556, 76] on div "برجاء تحديد أحد أجهزة نقاط البيع كنقطة بيع افتراضية" at bounding box center [314, 74] width 618 height 31
click at [529, 115] on input "text" at bounding box center [442, 113] width 343 height 21
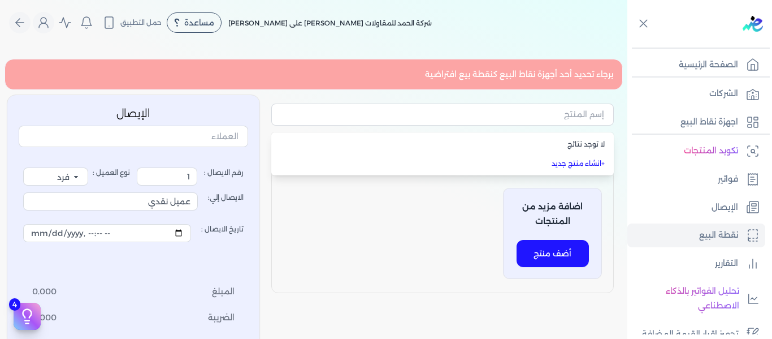
click at [400, 222] on div "اضافة مزيد من المنتجات أضف منتج" at bounding box center [442, 231] width 343 height 124
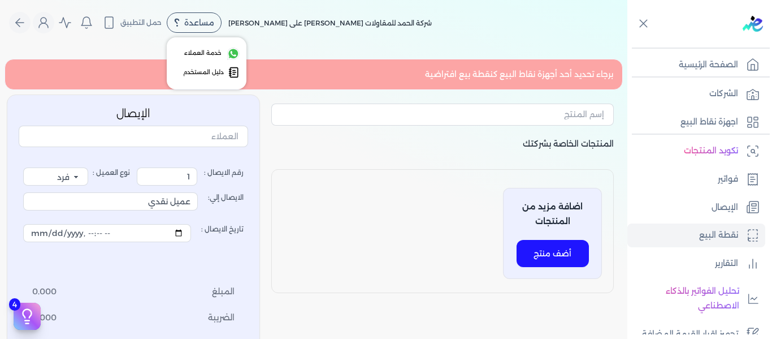
click at [221, 18] on div "مساعدة" at bounding box center [194, 22] width 55 height 20
click at [233, 70] on icon "Global" at bounding box center [233, 72] width 11 height 11
click at [480, 74] on div "برجاء تحديد أحد أجهزة نقاط البيع كنقطة بيع افتراضية" at bounding box center [314, 74] width 618 height 31
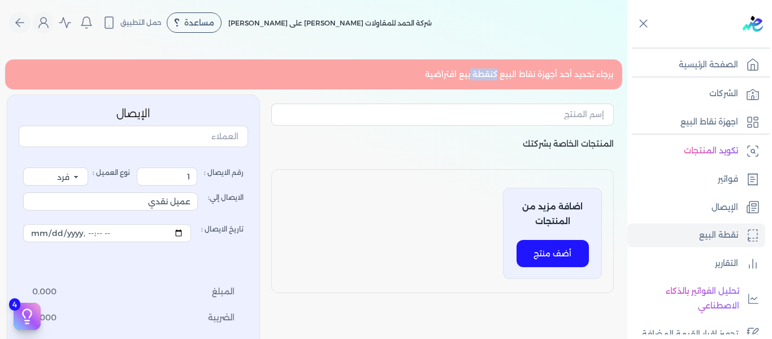
click at [480, 74] on div "برجاء تحديد أحد أجهزة نقاط البيع كنقطة بيع افتراضية" at bounding box center [314, 74] width 618 height 31
click at [468, 76] on div "برجاء تحديد أحد أجهزة نقاط البيع كنقطة بيع افتراضية" at bounding box center [314, 74] width 618 height 31
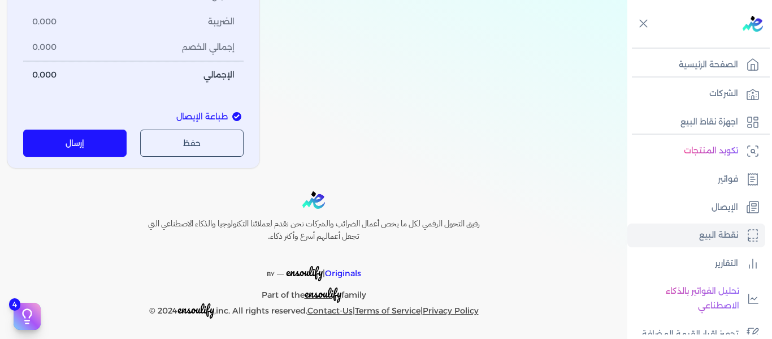
scroll to position [298, 0]
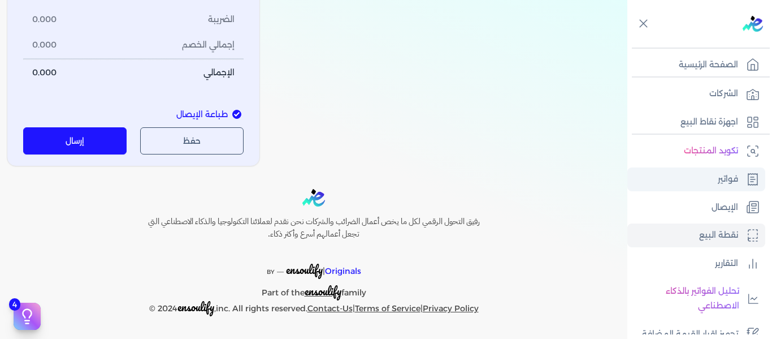
click at [709, 177] on link "فواتير" at bounding box center [696, 179] width 138 height 24
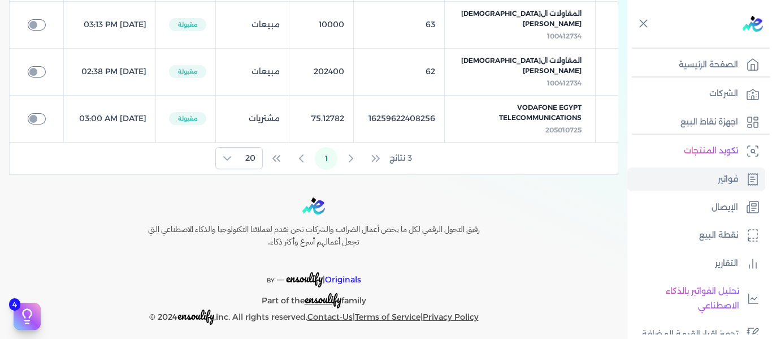
scroll to position [201, 0]
click at [253, 148] on span "20" at bounding box center [251, 157] width 24 height 21
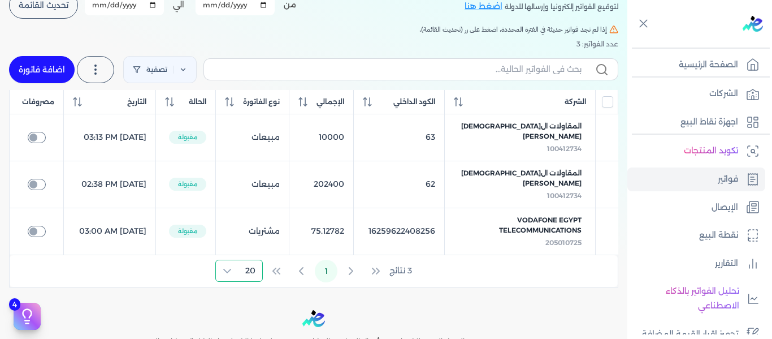
scroll to position [31, 0]
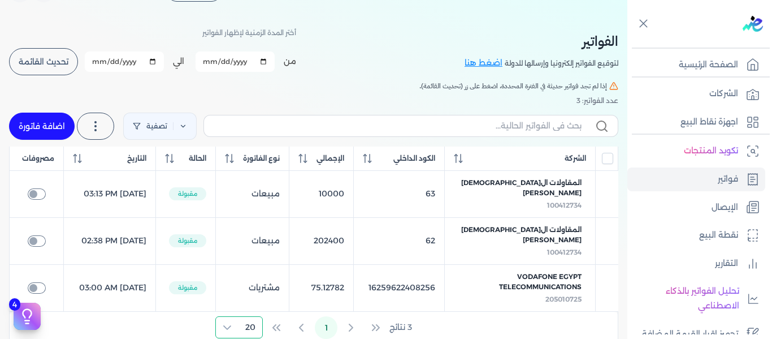
click at [47, 131] on link "اضافة فاتورة" at bounding box center [42, 125] width 66 height 27
select select "EGP"
select select "B"
select select "EGS"
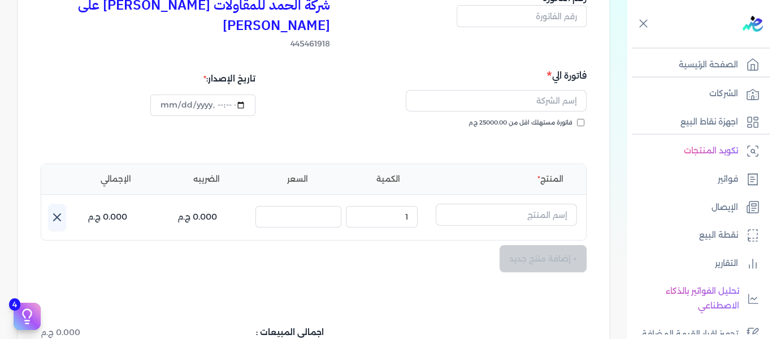
scroll to position [144, 0]
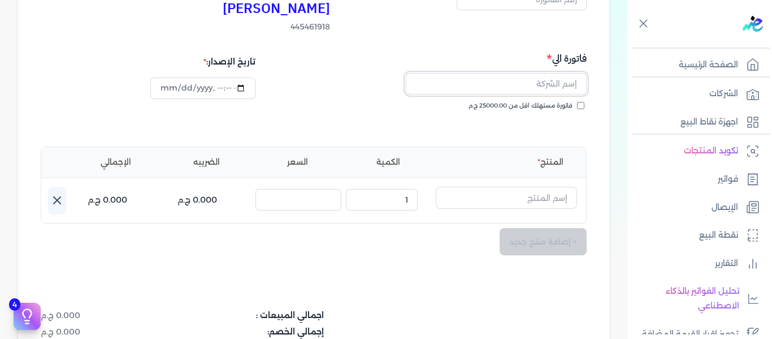
click at [567, 90] on input "text" at bounding box center [496, 83] width 181 height 21
type input "["
type input "س"
click at [406, 73] on button "سيفتي" at bounding box center [496, 86] width 181 height 26
type input "سيفتي"
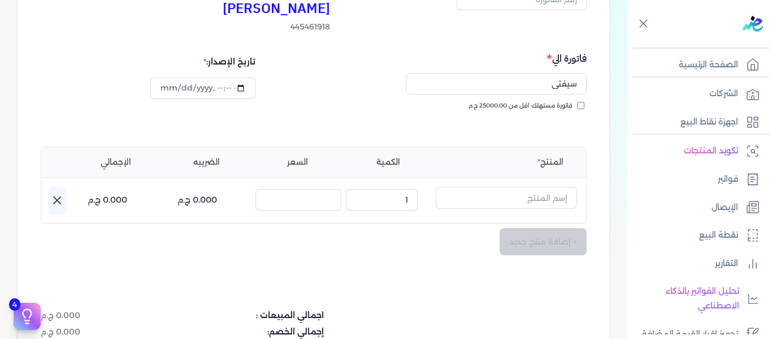
click at [569, 106] on span "فاتورة مستهلك اقل من 25000.00 ج.م" at bounding box center [521, 105] width 104 height 9
click at [577, 106] on input "فاتورة مستهلك اقل من 25000.00 ج.م" at bounding box center [580, 105] width 7 height 7
checkbox input "true"
click at [538, 79] on input "text" at bounding box center [496, 83] width 181 height 21
type input "جديد"
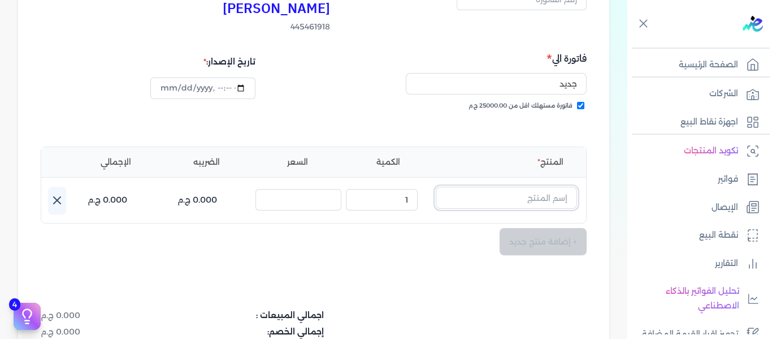
click at [500, 193] on input "text" at bounding box center [506, 197] width 141 height 21
click at [524, 237] on li "+ انشاء منتج جديد" at bounding box center [493, 246] width 170 height 19
click at [530, 206] on input "text" at bounding box center [506, 197] width 141 height 21
click at [535, 248] on link "+ انشاء منتج جديد" at bounding box center [499, 246] width 138 height 10
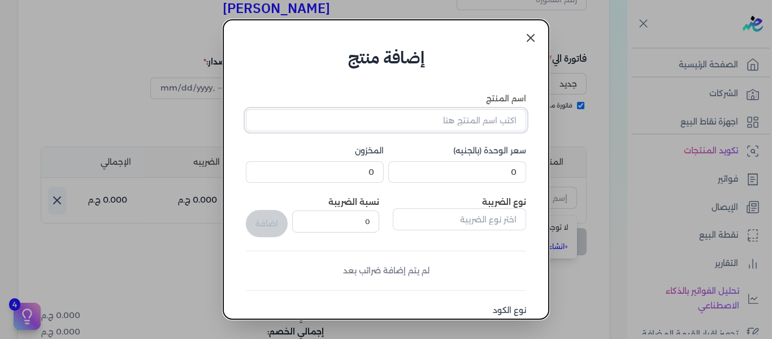
click at [481, 128] on input "اسم المنتج" at bounding box center [386, 119] width 280 height 21
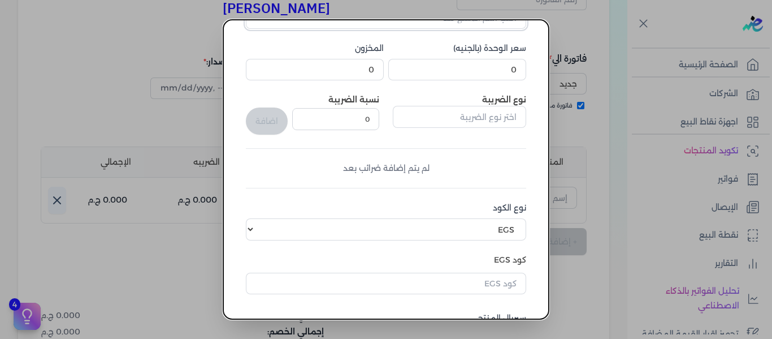
scroll to position [0, 0]
click at [508, 220] on select "اختر نوع الكود EGS GS1" at bounding box center [386, 230] width 280 height 21
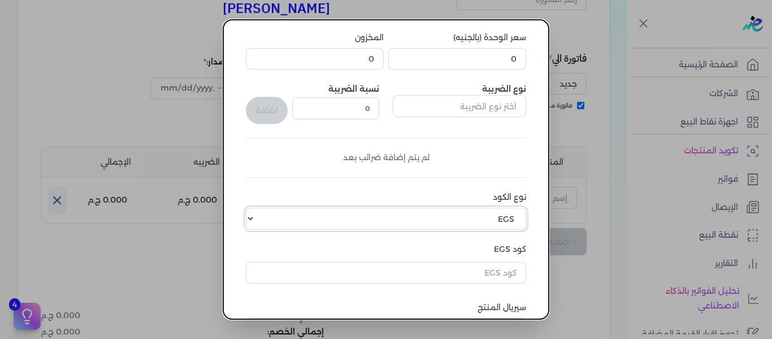
click at [254, 207] on select "اختر نوع الكود EGS GS1" at bounding box center [386, 217] width 280 height 21
click at [509, 209] on select "اختر نوع الكود EGS GS1" at bounding box center [386, 217] width 280 height 21
select select "GS1"
click at [254, 207] on select "اختر نوع الكود EGS GS1" at bounding box center [386, 217] width 280 height 21
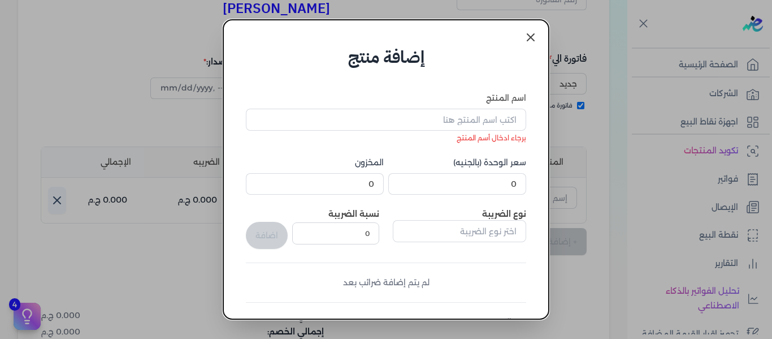
scroll to position [0, 0]
click at [481, 116] on input "اسم المنتج" at bounding box center [386, 119] width 280 height 21
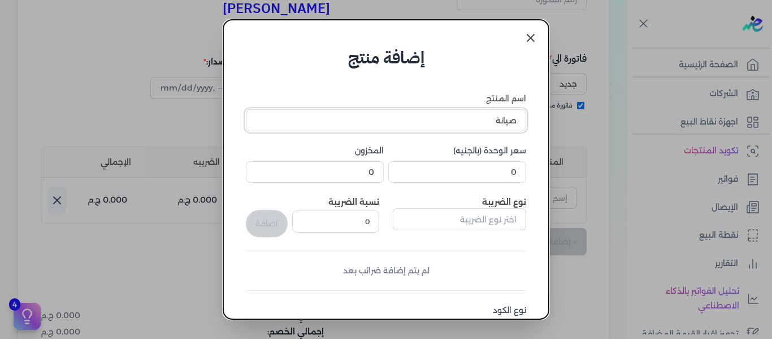
type input "صيانة"
type input "1"
click at [479, 210] on input "text" at bounding box center [459, 218] width 133 height 21
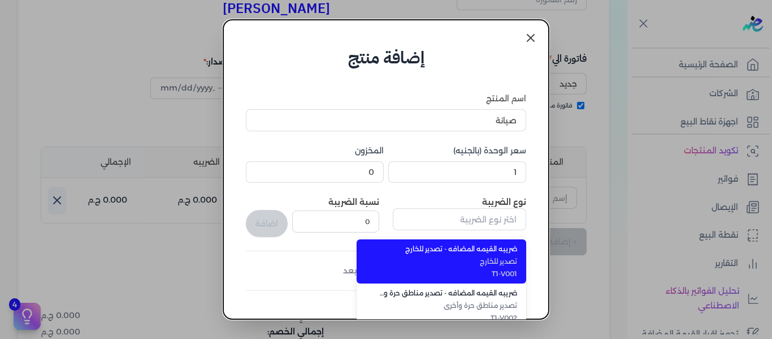
click at [495, 262] on span "تصدير للخارج" at bounding box center [448, 261] width 138 height 10
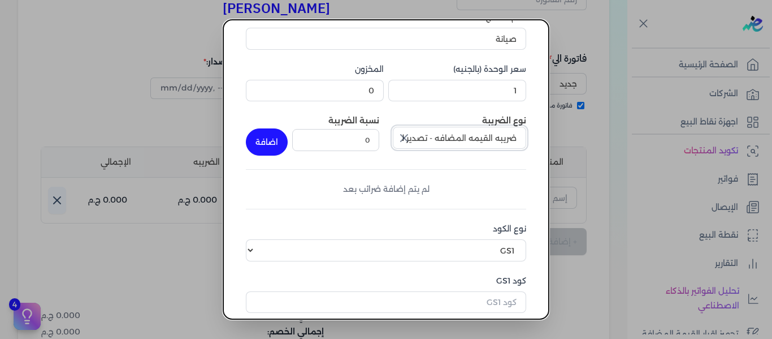
scroll to position [113, 0]
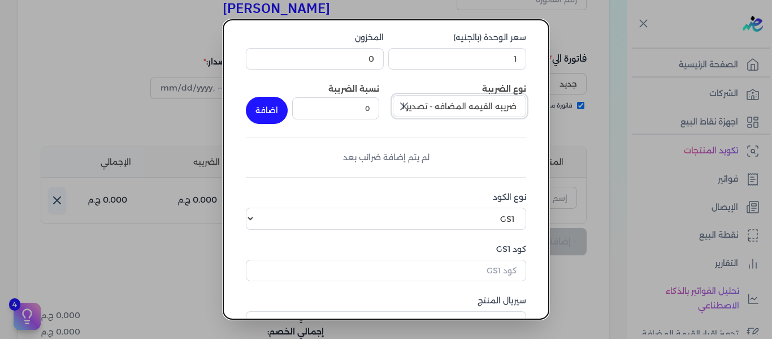
click at [483, 103] on input "ضريبه القيمه المضافه - تصدير للخارج" at bounding box center [459, 105] width 133 height 21
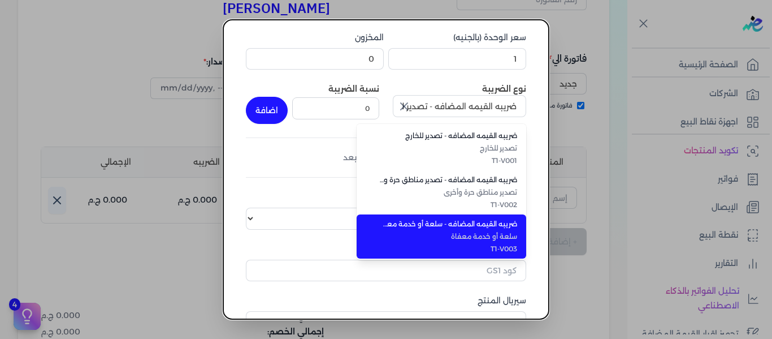
click at [488, 222] on span "ضريبه القيمه المضافه - سلعة أو خدمة معفاة" at bounding box center [448, 224] width 138 height 10
type input "ضريبه القيمه المضافه - سلعة أو خدمة معفاة"
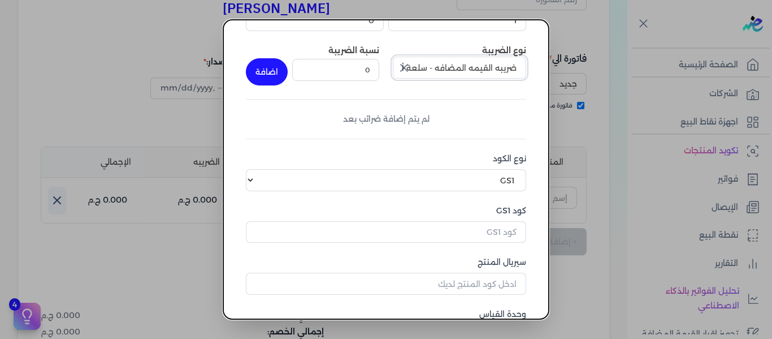
scroll to position [170, 0]
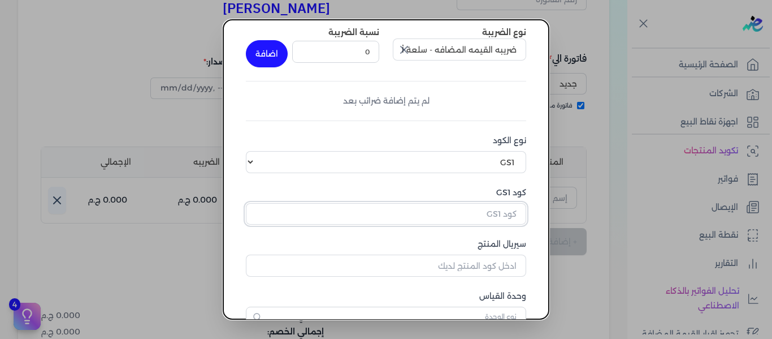
click at [488, 222] on input "كود GS1" at bounding box center [386, 213] width 280 height 21
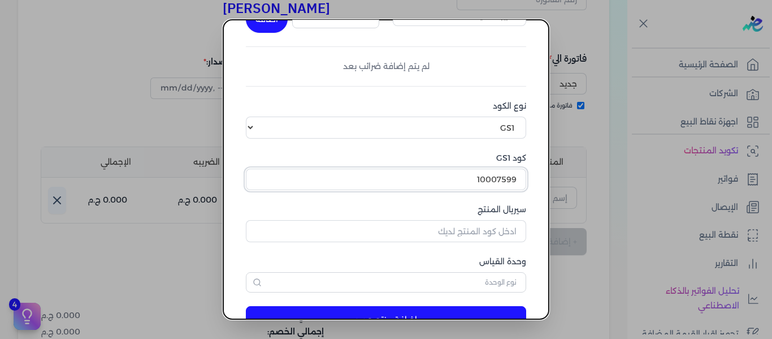
scroll to position [241, 0]
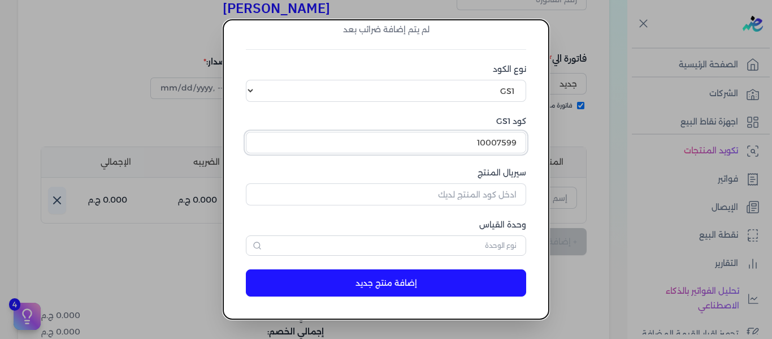
type input "10007599"
click at [395, 282] on button "إضافة منتج جديد" at bounding box center [386, 282] width 280 height 27
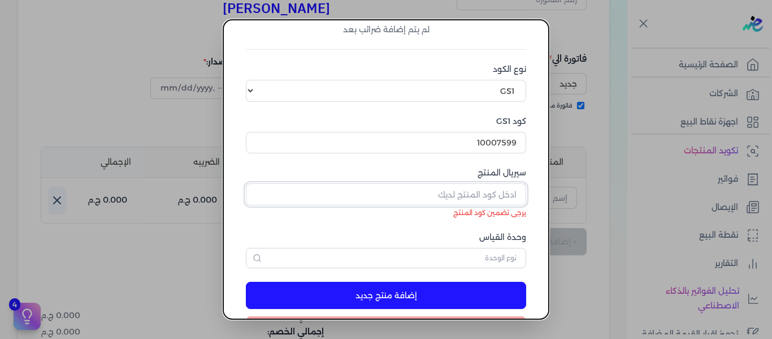
click at [444, 196] on input "سيريال المنتج" at bounding box center [386, 193] width 280 height 21
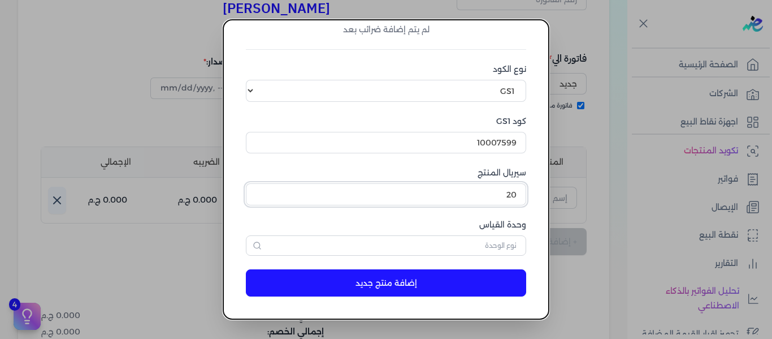
type input "20"
click at [385, 285] on button "إضافة منتج جديد" at bounding box center [386, 282] width 280 height 27
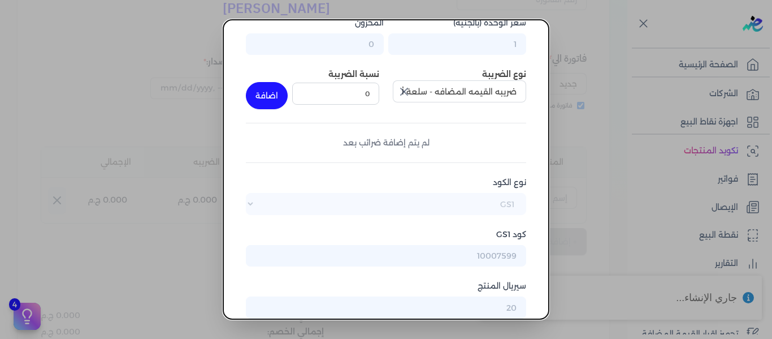
scroll to position [71, 0]
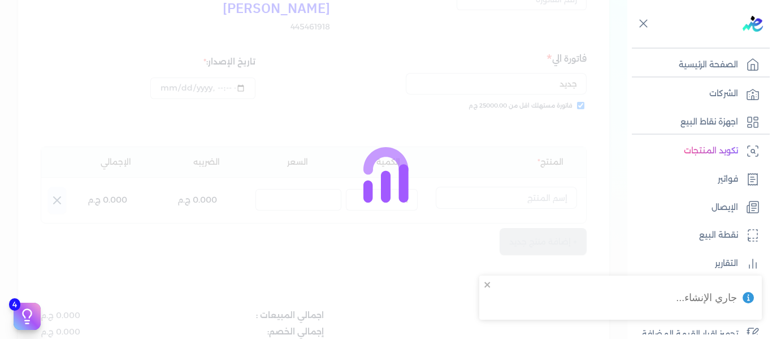
select select "EGS"
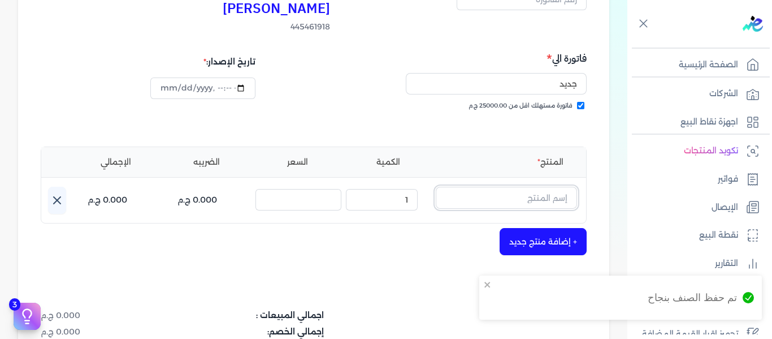
click at [465, 201] on input "text" at bounding box center [506, 197] width 141 height 21
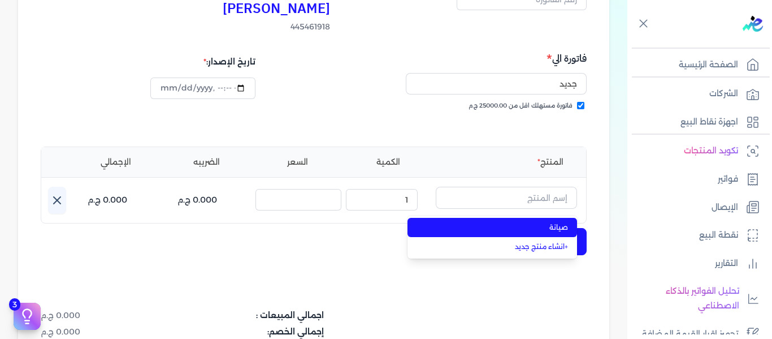
click at [535, 228] on span "صيانة" at bounding box center [499, 227] width 138 height 10
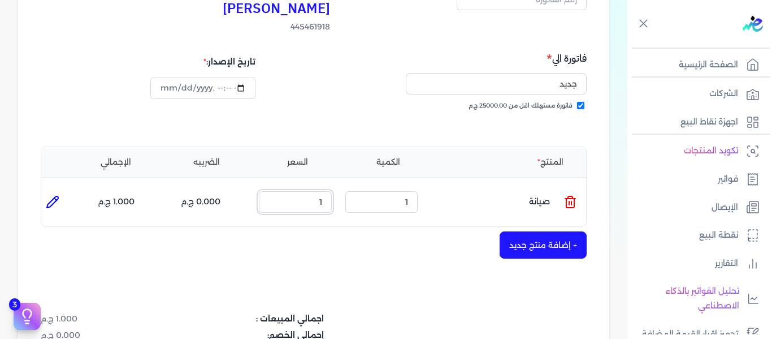
click at [323, 204] on input "1" at bounding box center [295, 201] width 73 height 21
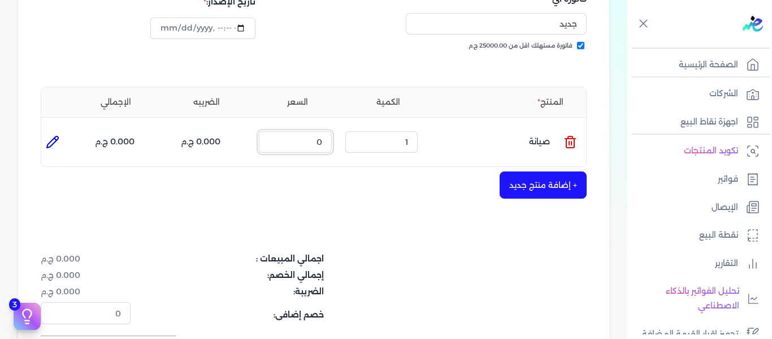
scroll to position [201, 0]
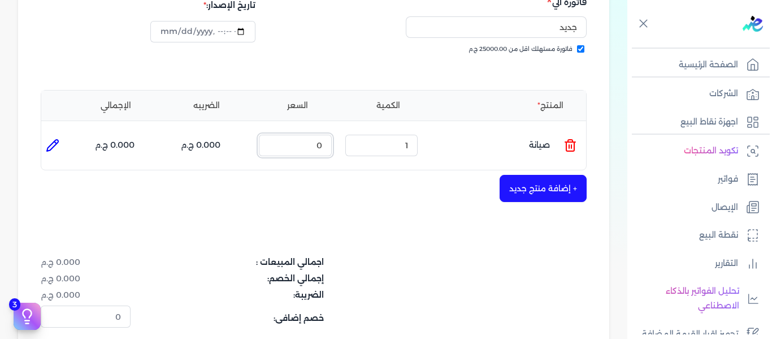
click at [326, 144] on input "0" at bounding box center [295, 145] width 73 height 21
type input "1"
click at [369, 235] on div "شركة الحمد للمقاولات عادل ابوالحمد على قبيصى وشركاه 445461918 رقم الفاتورة فاتو…" at bounding box center [313, 162] width 591 height 536
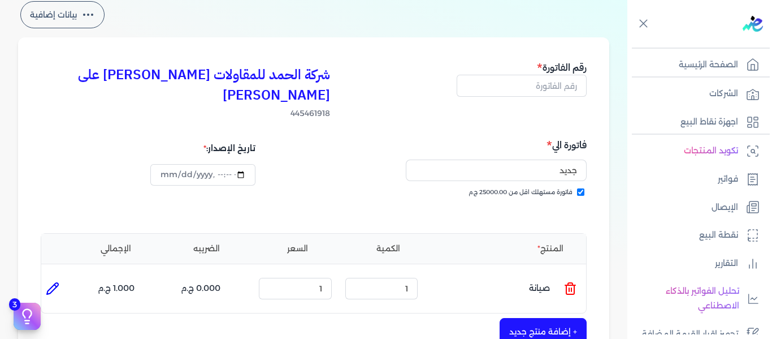
scroll to position [31, 0]
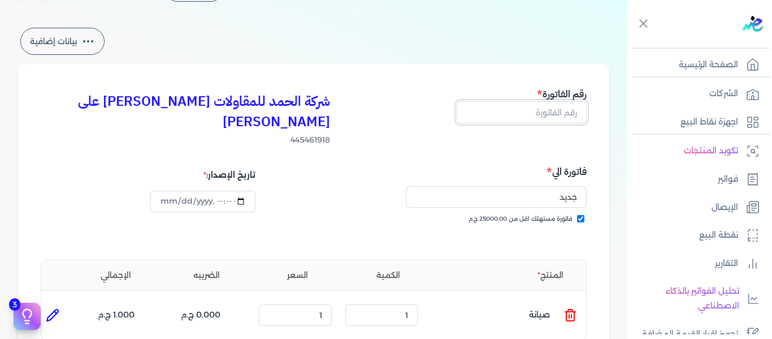
click at [531, 116] on input "text" at bounding box center [522, 111] width 130 height 21
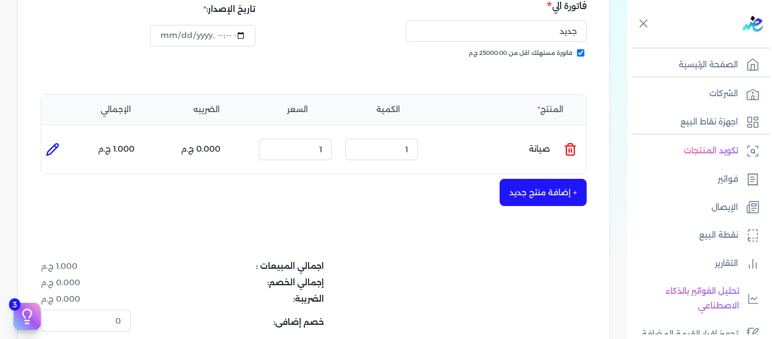
scroll to position [201, 0]
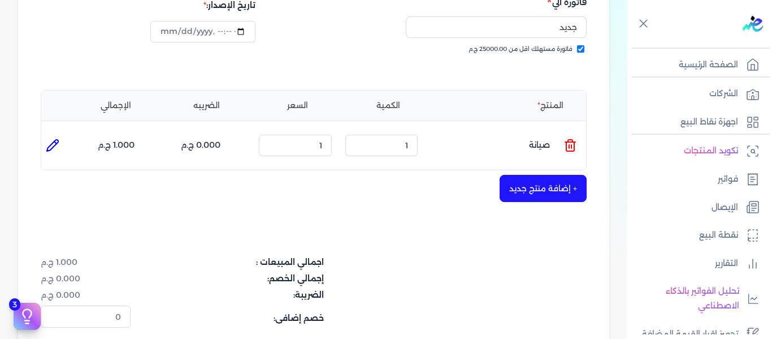
type input "002"
click at [435, 201] on div "+ إضافة منتج جديد" at bounding box center [314, 188] width 546 height 27
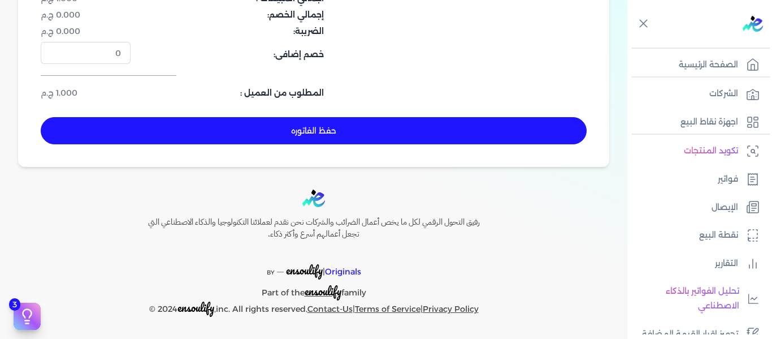
scroll to position [465, 0]
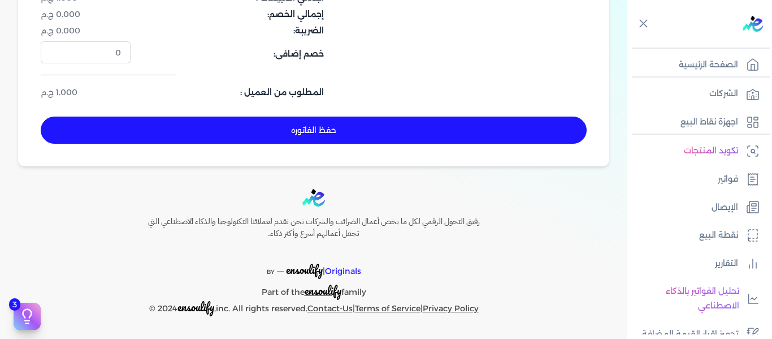
click at [352, 132] on button "حفظ الفاتوره" at bounding box center [314, 129] width 546 height 27
type input "2025-09-10"
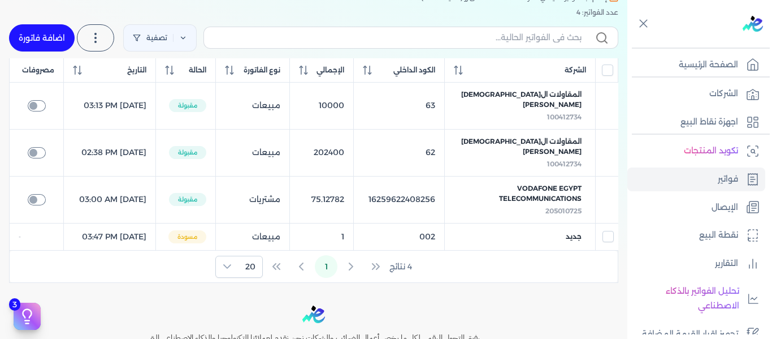
scroll to position [69, 0]
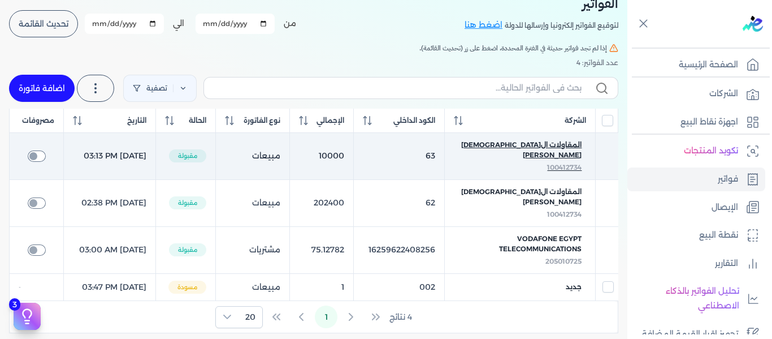
click at [556, 163] on span "100412734" at bounding box center [564, 167] width 34 height 8
checkbox input "false"
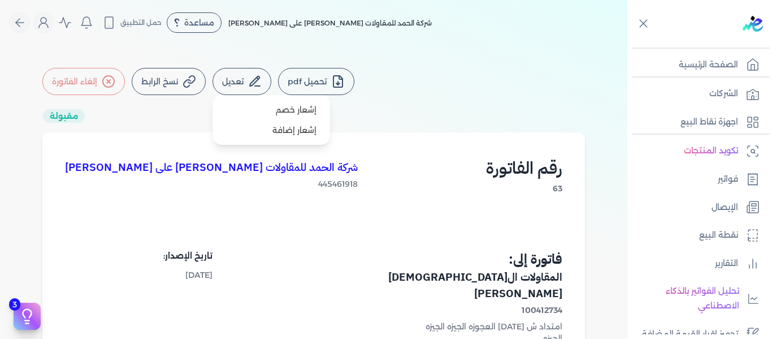
click at [261, 87] on icon at bounding box center [255, 82] width 14 height 14
click at [412, 124] on div "تحميل pdf تعديل إشعار خصم إشعار إضافة نسخ الرابط إلغاء الفاتورة مقبولة شركة الح…" at bounding box center [313, 299] width 579 height 463
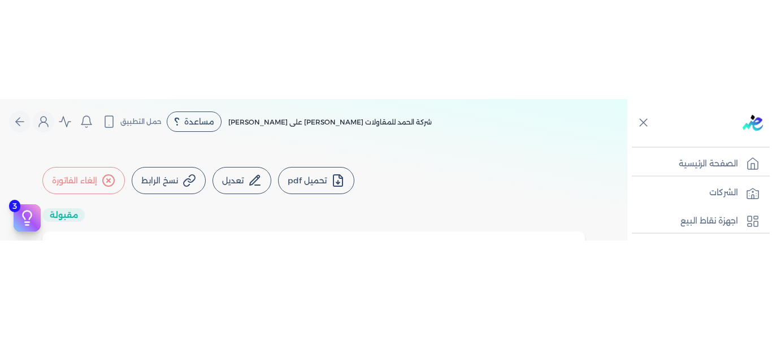
scroll to position [57, 0]
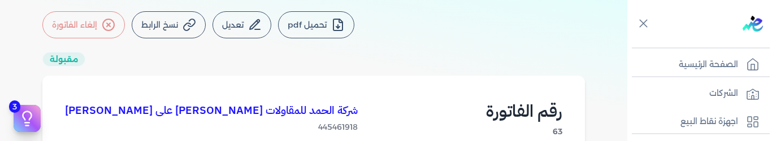
click at [306, 33] on button "تحميل pdf" at bounding box center [316, 24] width 76 height 27
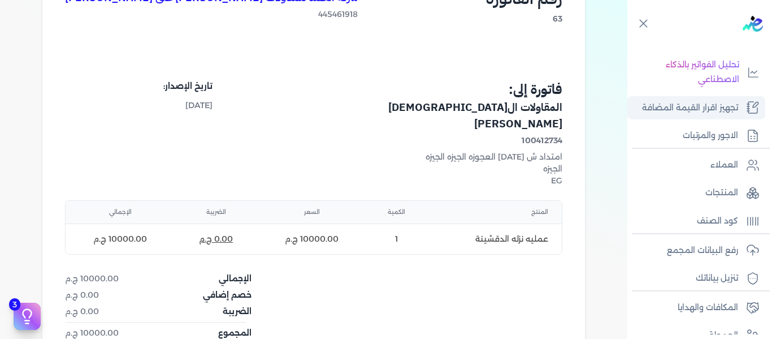
scroll to position [272, 0]
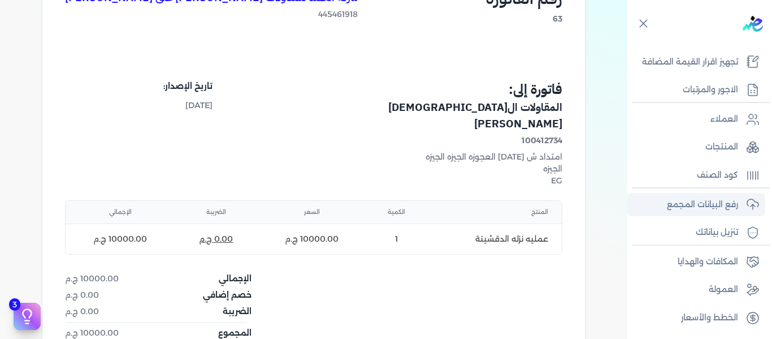
click at [717, 204] on p "رفع البيانات المجمع" at bounding box center [702, 204] width 71 height 15
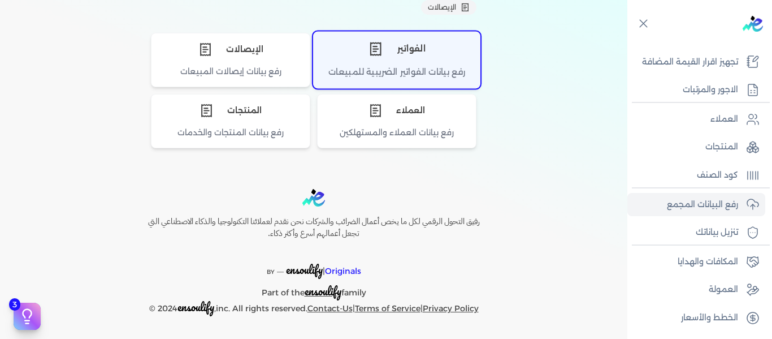
click at [395, 70] on div "رفع بيانات الفواتير الضريبية للمبيعات" at bounding box center [397, 77] width 166 height 22
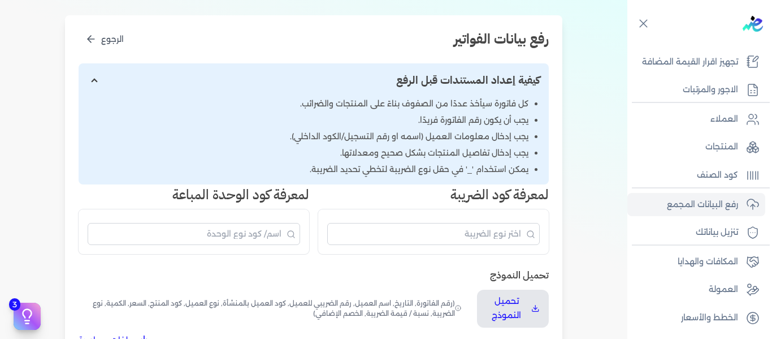
scroll to position [215, 0]
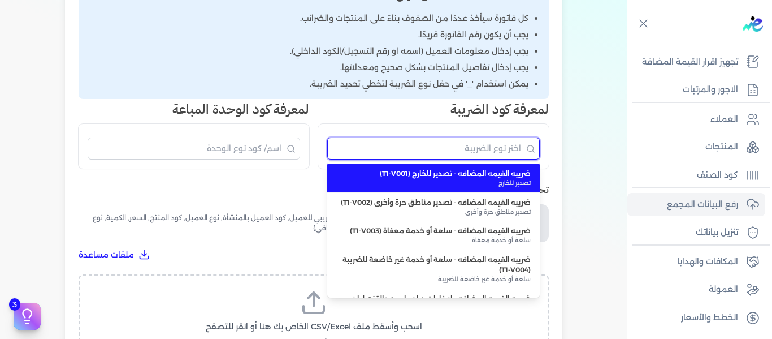
click at [462, 153] on input "البحث" at bounding box center [433, 148] width 213 height 22
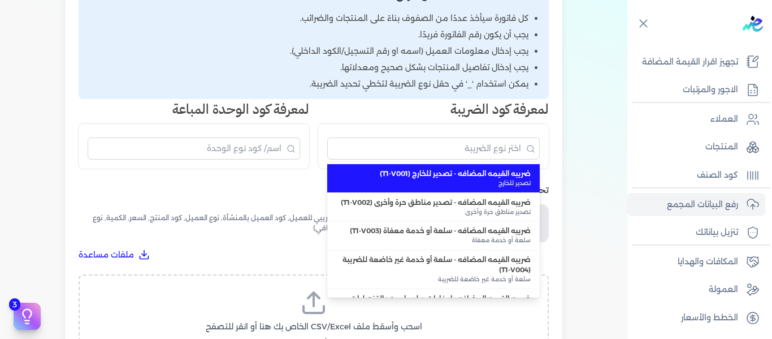
click at [504, 132] on div "ضريبه القيمه المضافه - تصدير للخارج (T1-V001) تصدير للخارج ضريبه القيمه المضافه…" at bounding box center [433, 146] width 231 height 45
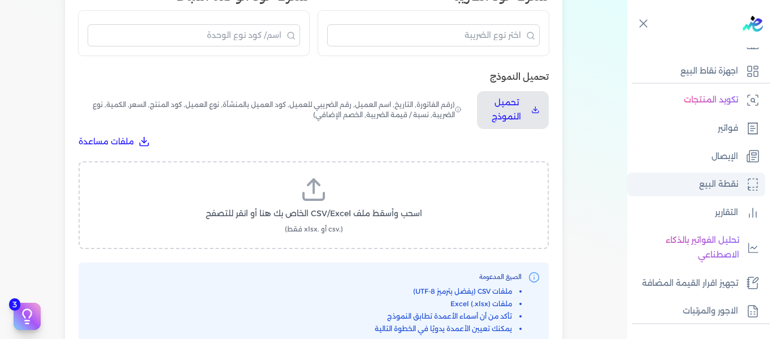
scroll to position [46, 0]
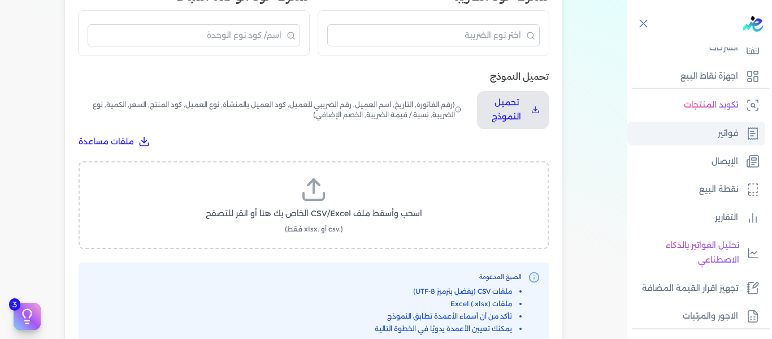
click at [730, 127] on p "فواتير" at bounding box center [728, 133] width 20 height 15
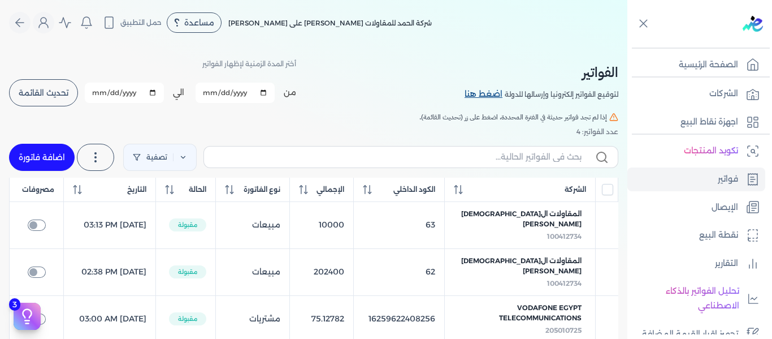
click at [485, 96] on link "اضغط هنا" at bounding box center [485, 94] width 40 height 12
click at [59, 99] on button "تحديث القائمة" at bounding box center [43, 92] width 69 height 27
checkbox input "false"
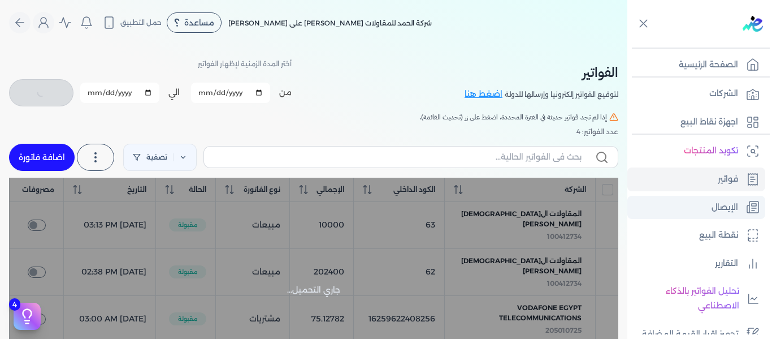
click at [733, 210] on p "الإيصال" at bounding box center [725, 207] width 27 height 15
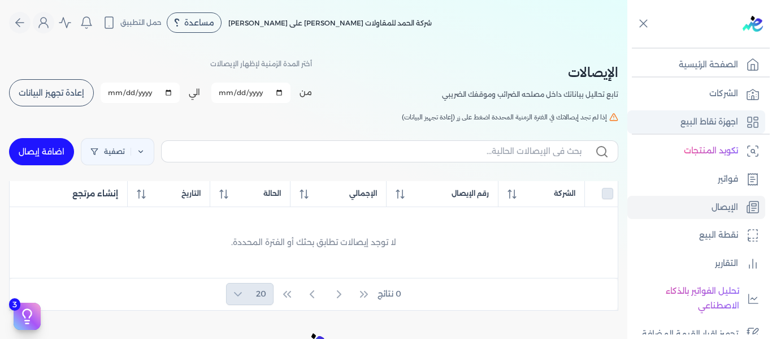
click at [720, 125] on p "اجهزة نقاط البيع" at bounding box center [710, 122] width 58 height 15
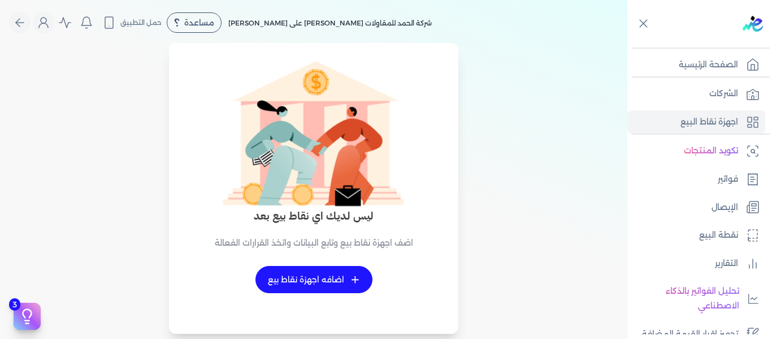
click at [329, 283] on link "+ اضافه اجهزة نقاط بيع" at bounding box center [314, 279] width 117 height 27
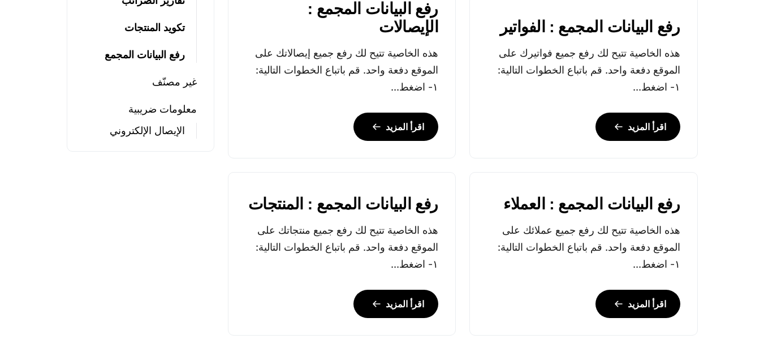
scroll to position [735, 0]
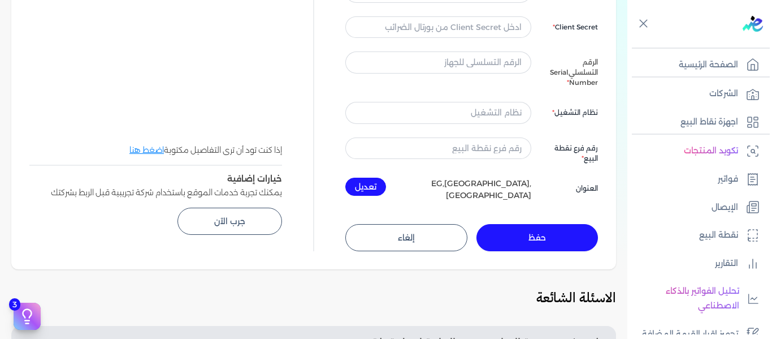
scroll to position [113, 0]
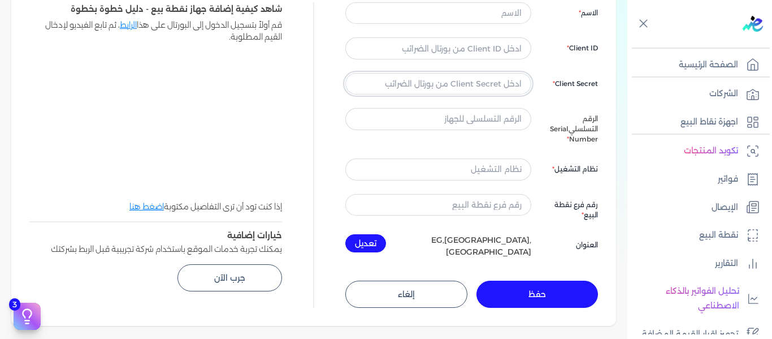
click at [477, 91] on input "text" at bounding box center [438, 83] width 186 height 21
click at [486, 118] on div "الاسم Client ID Client Secret الرقم التسلسلي Serial Number نظام التشغيل رقم فرع…" at bounding box center [471, 130] width 253 height 256
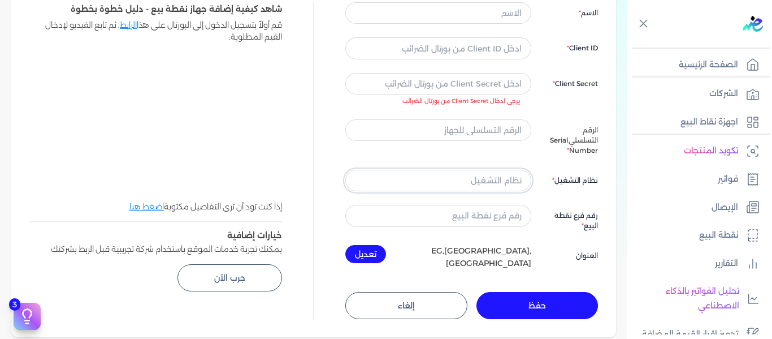
click at [509, 178] on input "text" at bounding box center [438, 180] width 186 height 21
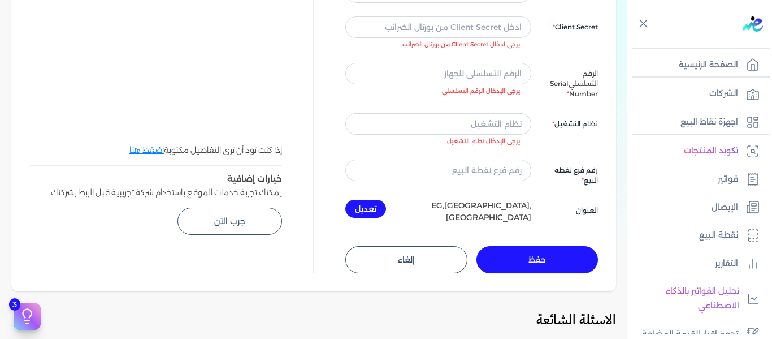
click at [570, 183] on div "الاسم Client ID Client Secret يرجى ادخال Client Secret من بورتال الضرائب الرقم …" at bounding box center [471, 85] width 253 height 278
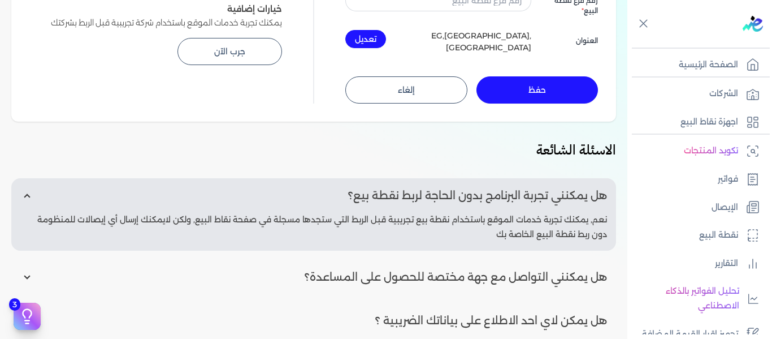
scroll to position [396, 0]
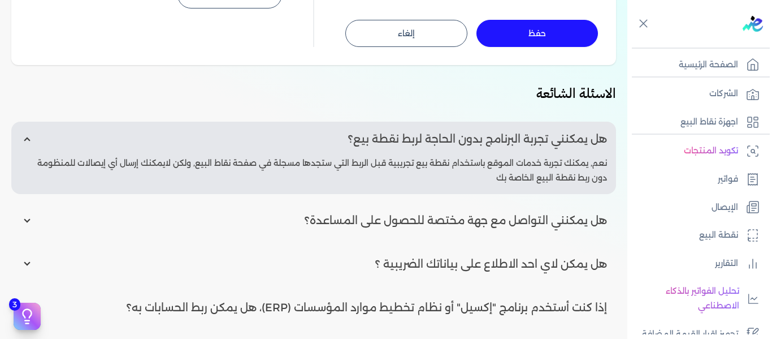
click at [552, 156] on p "نعم, يمكنك تجربة خدمات الموقع باستخدام نقطة بيع تجريبية قبل الربط التي ستجدها م…" at bounding box center [313, 170] width 587 height 29
click at [499, 136] on input "radio" at bounding box center [313, 139] width 605 height 34
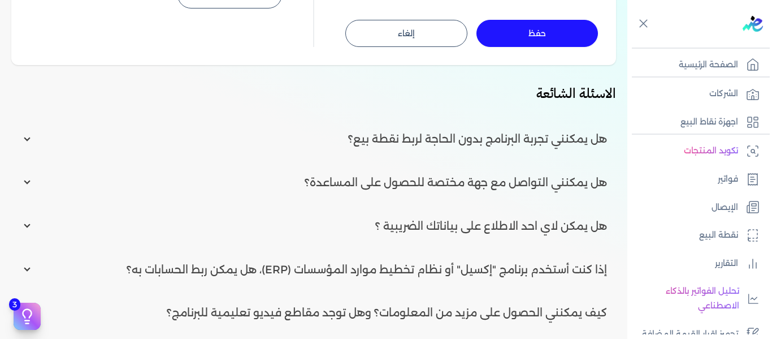
click at [499, 136] on input "radio" at bounding box center [313, 139] width 605 height 34
radio input "true"
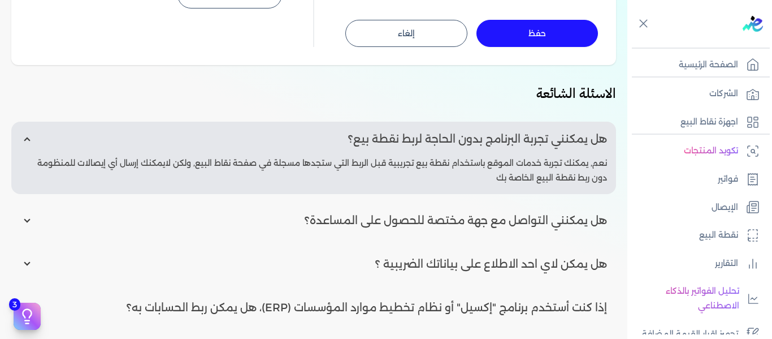
click at [511, 156] on p "نعم, يمكنك تجربة خدمات الموقع باستخدام نقطة بيع تجريبية قبل الربط التي ستجدها م…" at bounding box center [313, 170] width 587 height 29
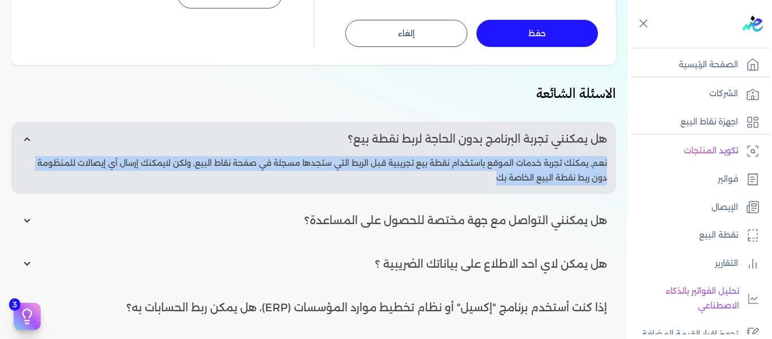
click at [511, 156] on p "نعم, يمكنك تجربة خدمات الموقع باستخدام نقطة بيع تجريبية قبل الربط التي ستجدها م…" at bounding box center [313, 170] width 587 height 29
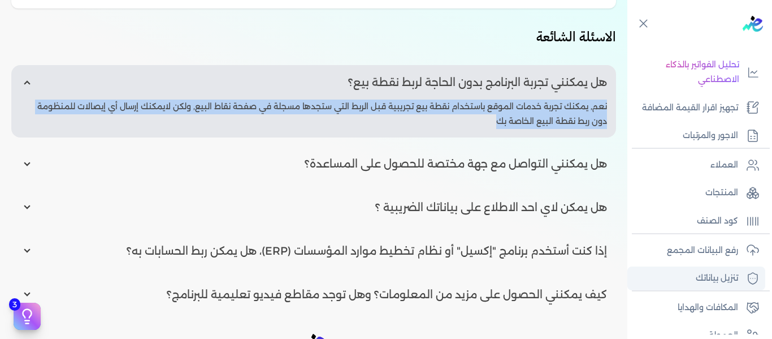
scroll to position [272, 0]
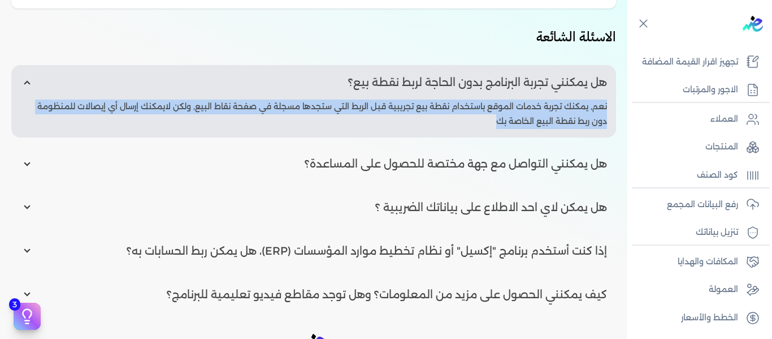
click at [530, 159] on input "radio" at bounding box center [313, 163] width 605 height 34
radio input "true"
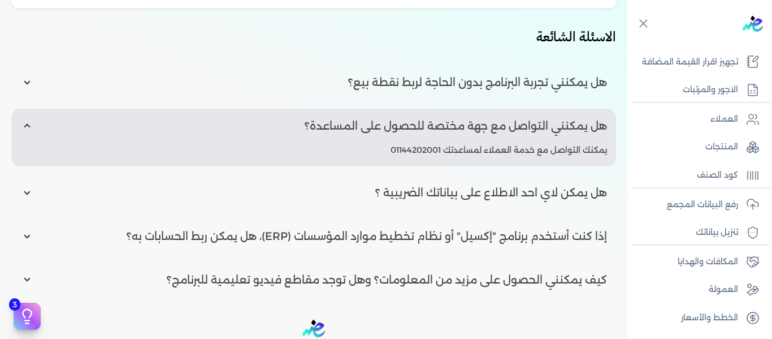
click at [544, 177] on input "radio" at bounding box center [313, 192] width 605 height 34
radio input "true"
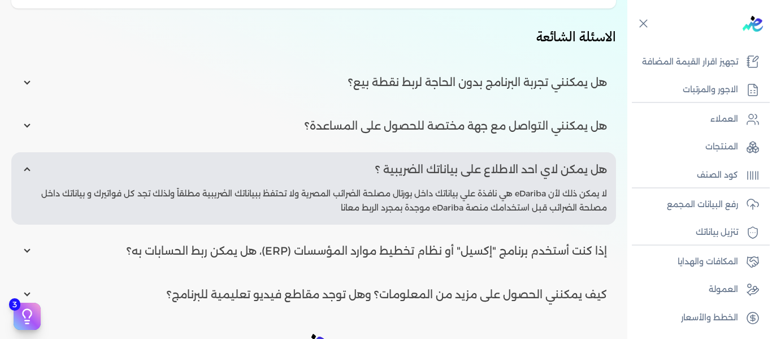
click at [545, 243] on input "radio" at bounding box center [313, 250] width 605 height 34
radio input "true"
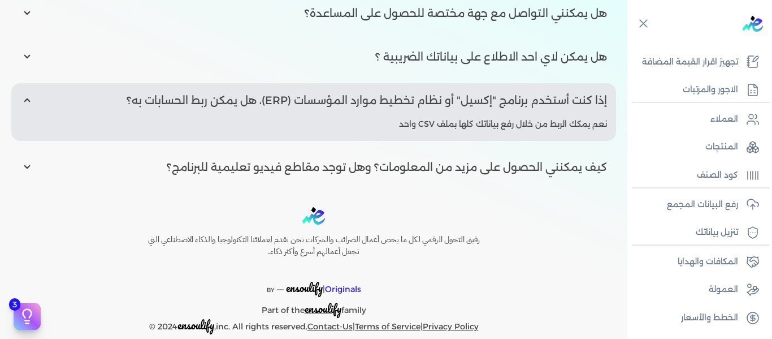
scroll to position [565, 0]
click at [548, 167] on input "radio" at bounding box center [313, 166] width 605 height 34
radio input "true"
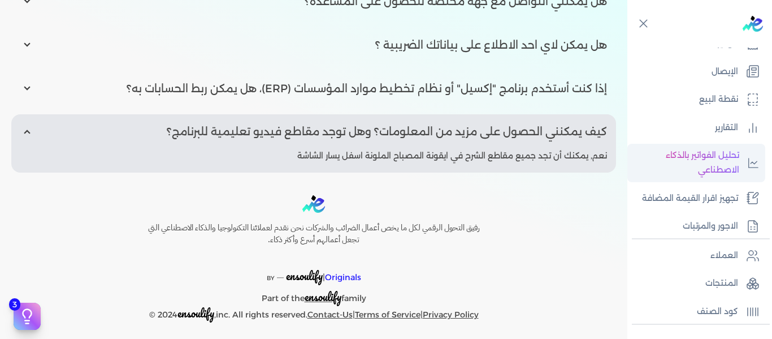
scroll to position [102, 0]
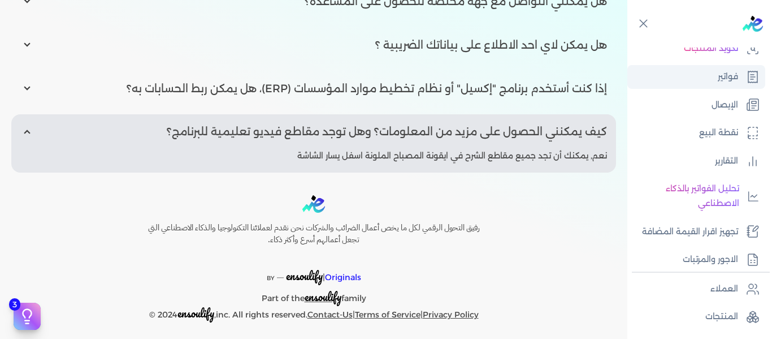
click at [729, 73] on p "فواتير" at bounding box center [728, 77] width 20 height 15
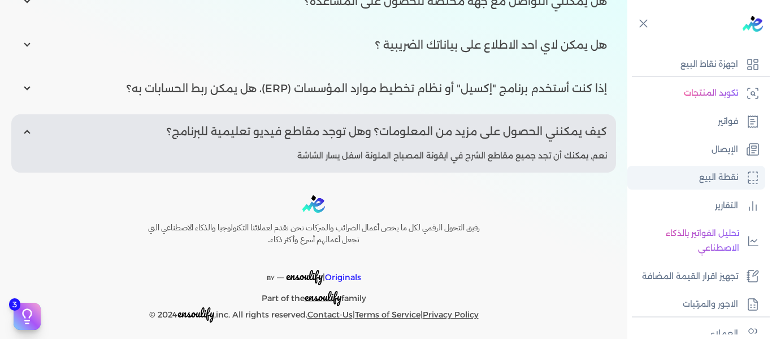
scroll to position [0, 0]
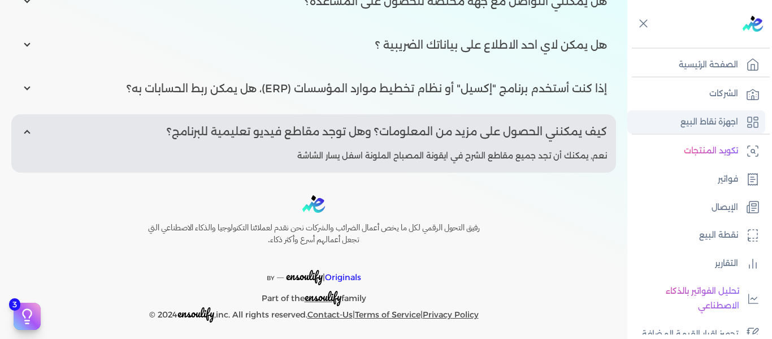
click at [722, 123] on p "اجهزة نقاط البيع" at bounding box center [710, 122] width 58 height 15
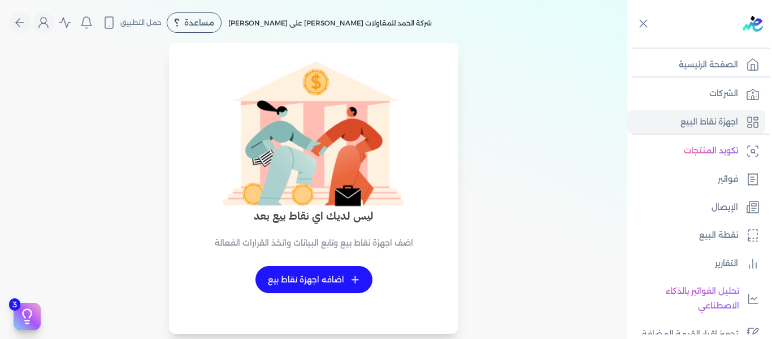
click at [350, 282] on link "+ اضافه اجهزة نقاط بيع" at bounding box center [314, 279] width 117 height 27
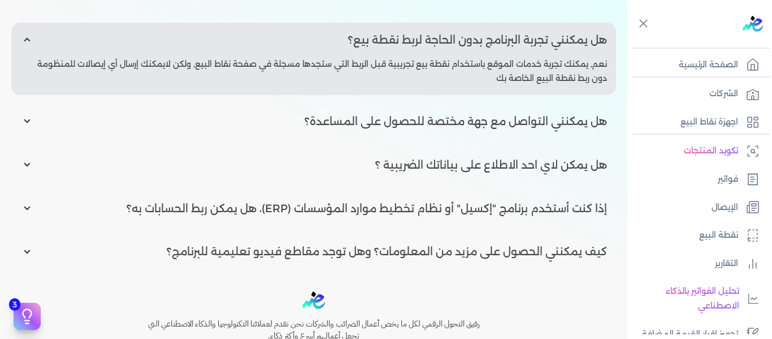
scroll to position [452, 0]
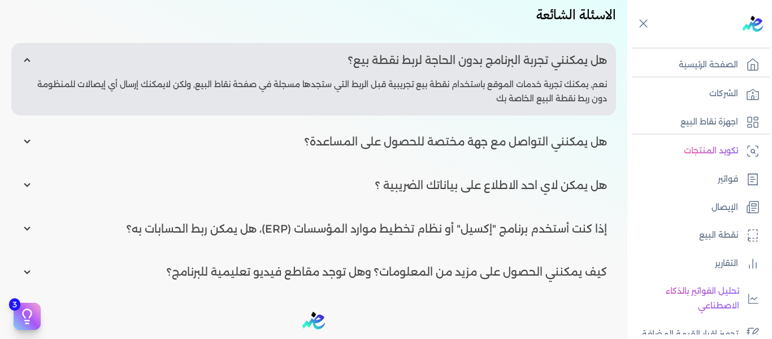
click at [367, 80] on p "نعم, يمكنك تجربة خدمات الموقع باستخدام نقطة بيع تجريبية قبل الربط التي ستجدها م…" at bounding box center [313, 91] width 587 height 29
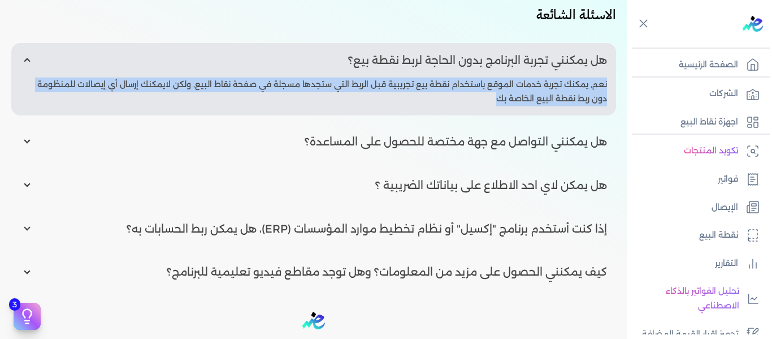
click at [367, 80] on p "نعم, يمكنك تجربة خدمات الموقع باستخدام نقطة بيع تجريبية قبل الربط التي ستجدها م…" at bounding box center [313, 91] width 587 height 29
click at [716, 232] on p "نقطة البيع" at bounding box center [718, 235] width 39 height 15
select select
select select "EGP"
select select "EGS"
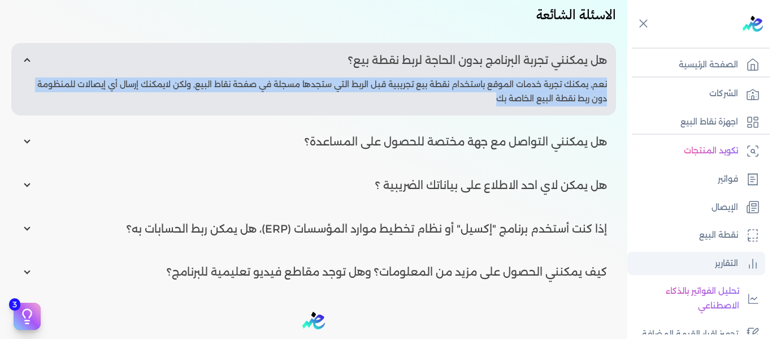
select select "B"
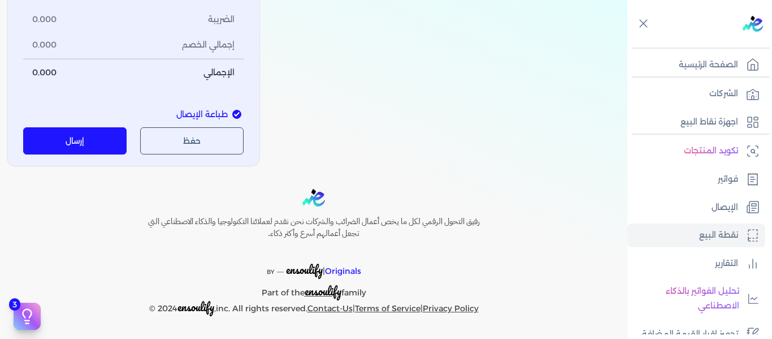
type input "1"
select select "P"
type input "عميل نقدي"
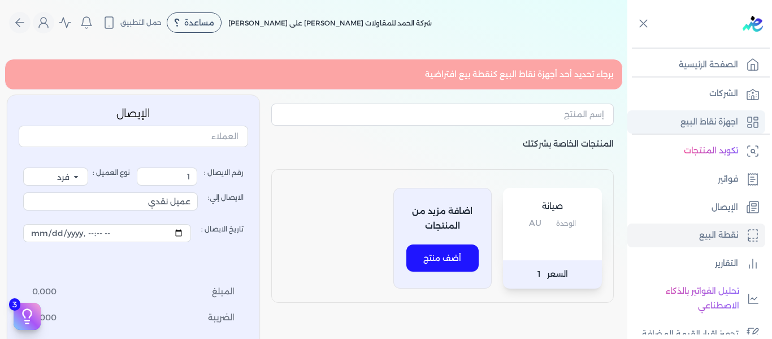
click at [727, 131] on link "اجهزة نقاط البيع" at bounding box center [696, 122] width 138 height 24
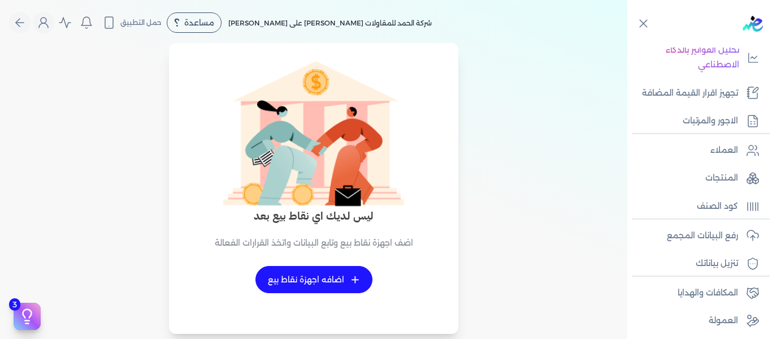
scroll to position [159, 0]
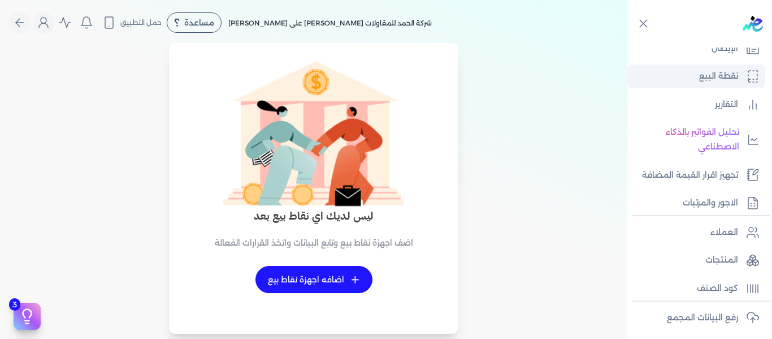
click at [711, 81] on p "نقطة البيع" at bounding box center [718, 76] width 39 height 15
select select "EGP"
select select "EGS"
select select "B"
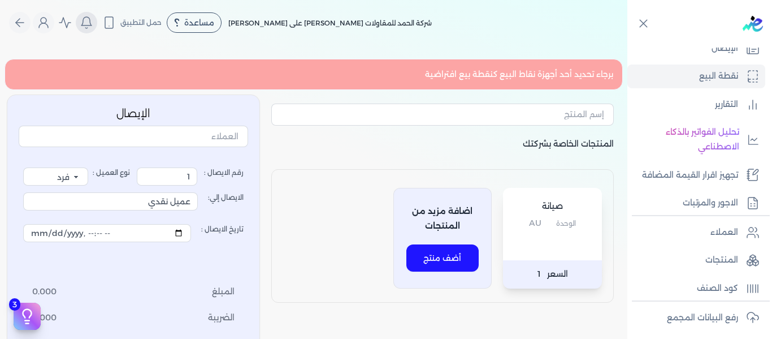
click at [92, 25] on icon "Global" at bounding box center [87, 23] width 14 height 14
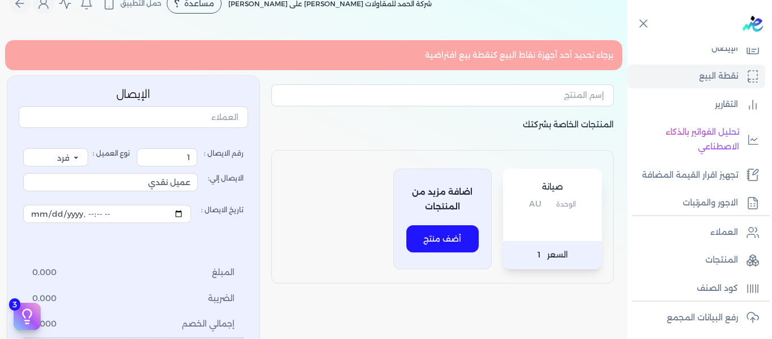
scroll to position [15, 0]
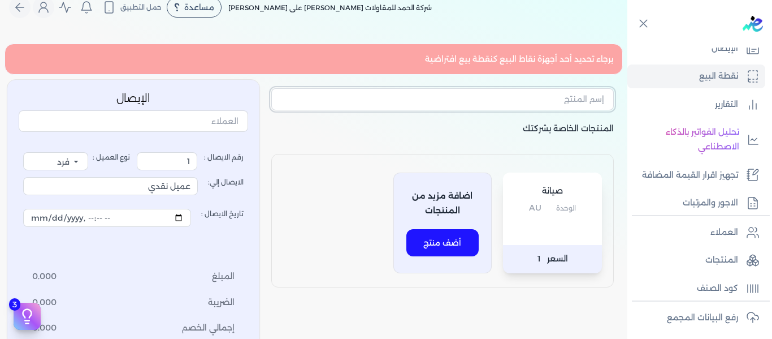
click at [462, 103] on input "text" at bounding box center [442, 98] width 343 height 21
click at [279, 217] on div "صيانة الوحدة AU السعر 1 اضافة مزيد من المنتجات أضف منتج" at bounding box center [442, 220] width 343 height 133
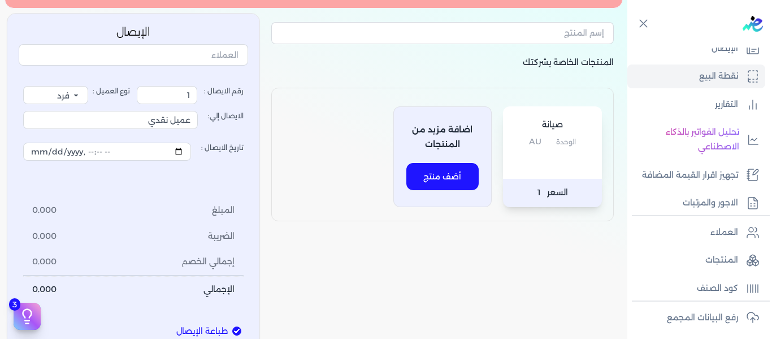
scroll to position [185, 0]
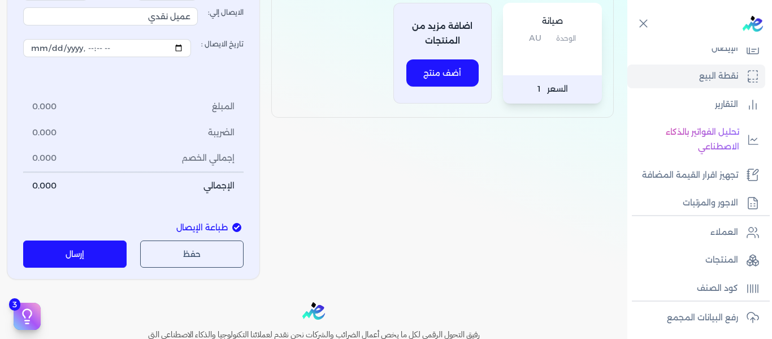
click at [105, 272] on div "الإيصال رقم الايصال : 1 نوع العميل : فرد شركة شخص اجنبي الايصال إلي: عميل نقدي …" at bounding box center [133, 95] width 253 height 370
click at [97, 261] on button "إرسال" at bounding box center [74, 253] width 103 height 27
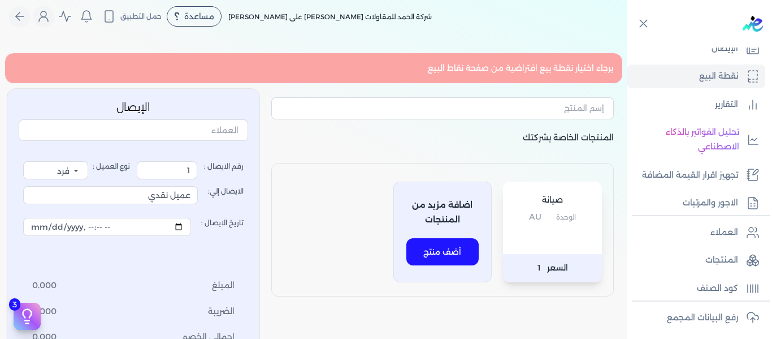
scroll to position [0, 0]
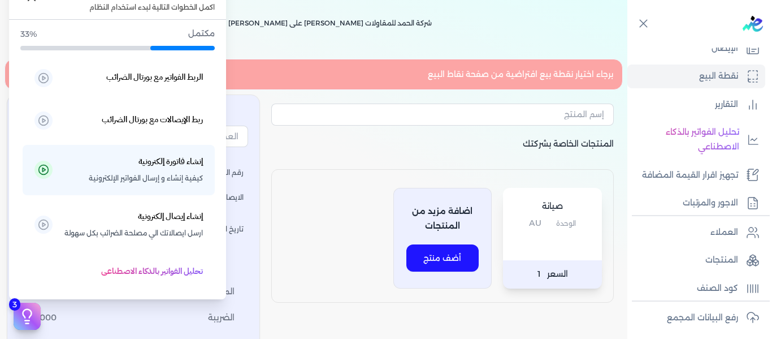
click at [36, 308] on button "3" at bounding box center [27, 315] width 27 height 27
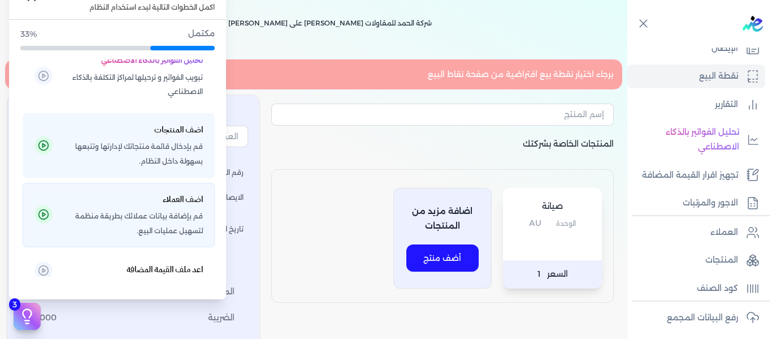
scroll to position [154, 0]
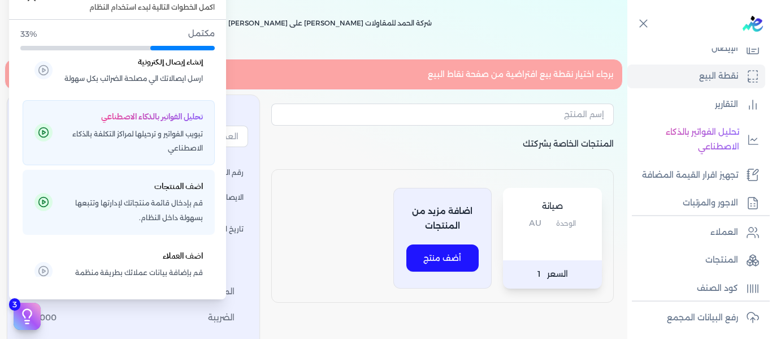
click at [179, 155] on span "تبويب الفواتير و ترحيلها لمراكز التكلفة بالذكاء الاصطناعي" at bounding box center [133, 141] width 139 height 29
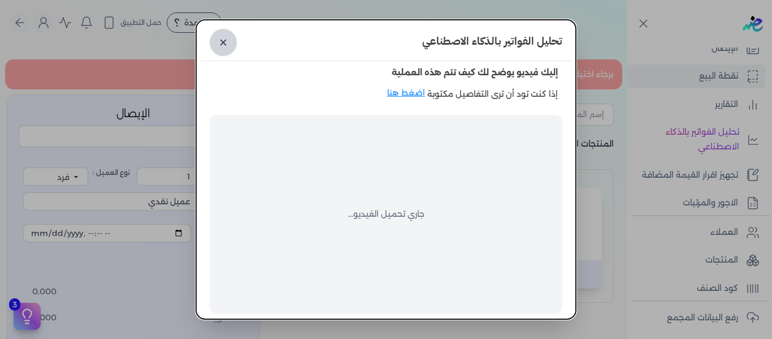
click at [230, 42] on link "✕" at bounding box center [223, 42] width 27 height 27
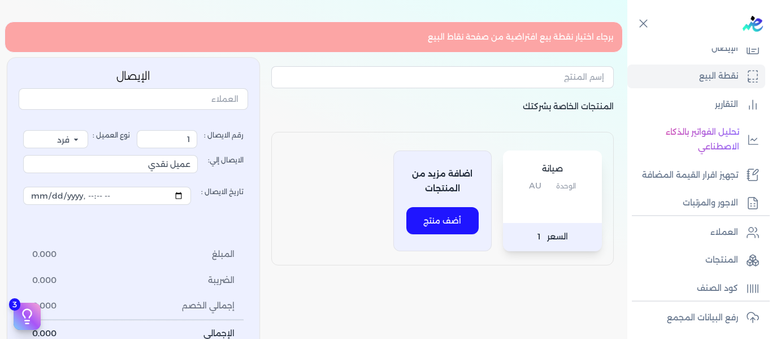
scroll to position [170, 0]
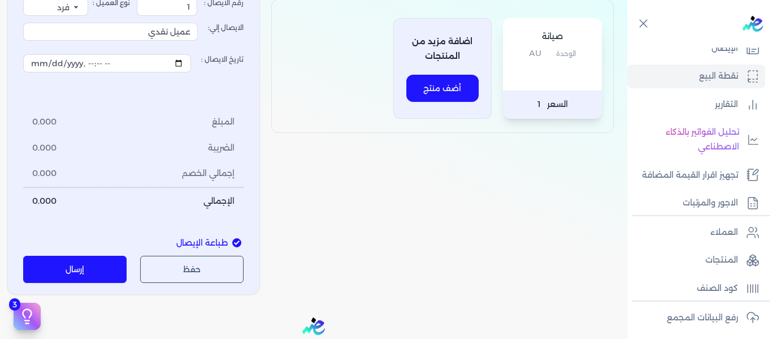
click at [125, 265] on button "إرسال" at bounding box center [74, 269] width 103 height 27
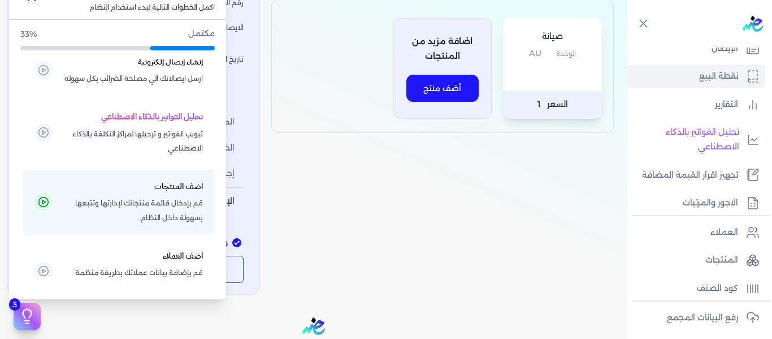
click at [36, 310] on button "3" at bounding box center [27, 315] width 27 height 27
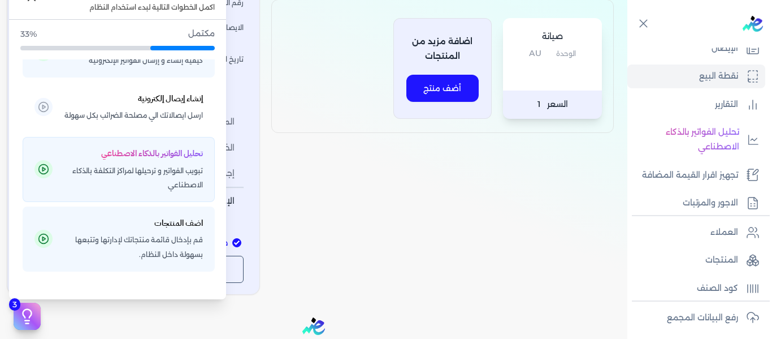
scroll to position [98, 0]
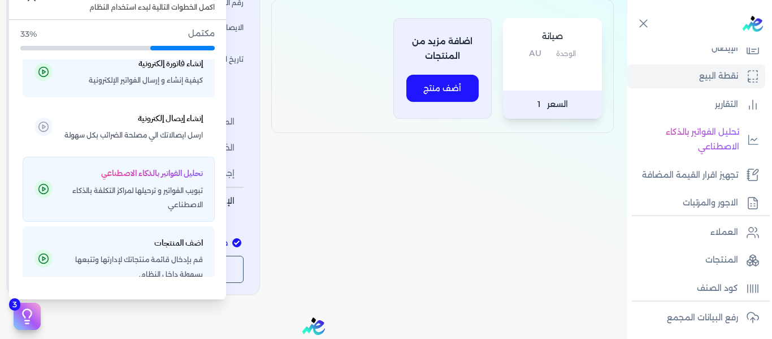
click at [189, 142] on span "ارسل ايصالاتك الي مصلحة الضرائب بكل سهولة" at bounding box center [133, 135] width 138 height 15
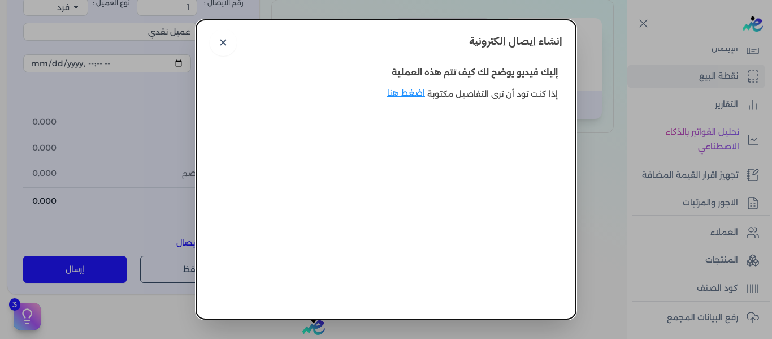
scroll to position [47, 0]
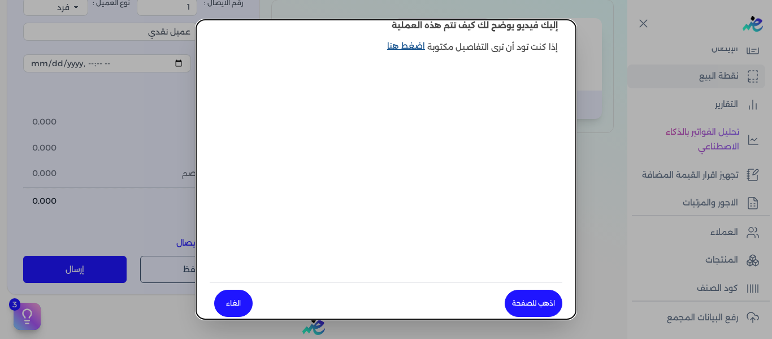
click at [416, 49] on link "اضغط هنا" at bounding box center [407, 53] width 40 height 26
click at [526, 306] on link "اذهب للصفحة" at bounding box center [534, 302] width 58 height 27
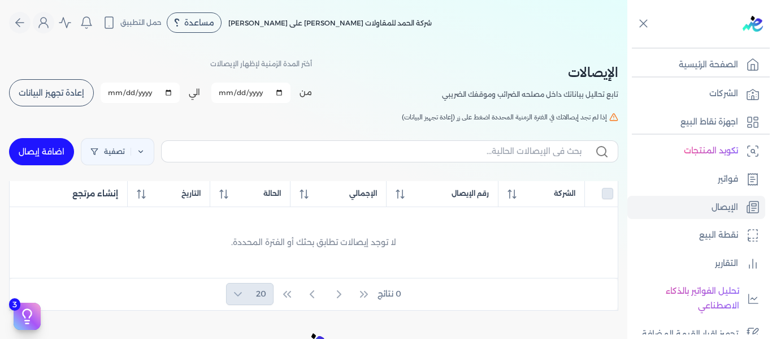
click at [601, 194] on div at bounding box center [602, 193] width 24 height 11
click at [737, 265] on p "التقارير" at bounding box center [726, 263] width 23 height 15
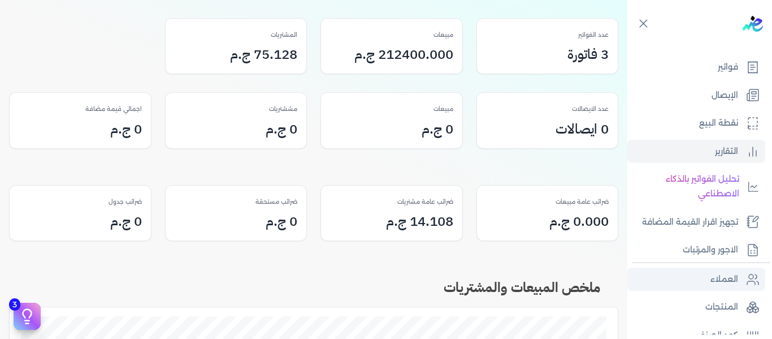
scroll to position [113, 0]
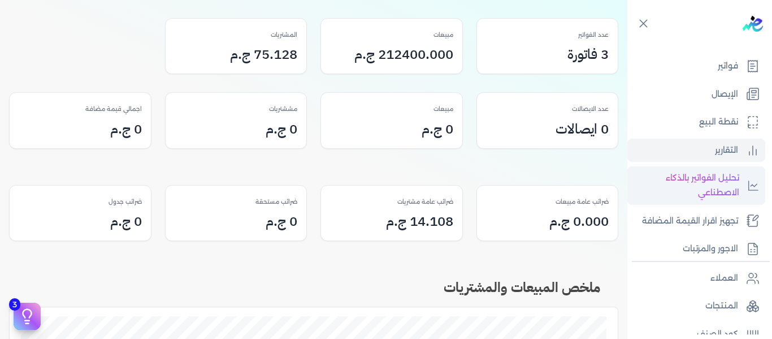
click at [725, 184] on p "تحليل الفواتير بالذكاء الاصطناعي" at bounding box center [686, 185] width 106 height 29
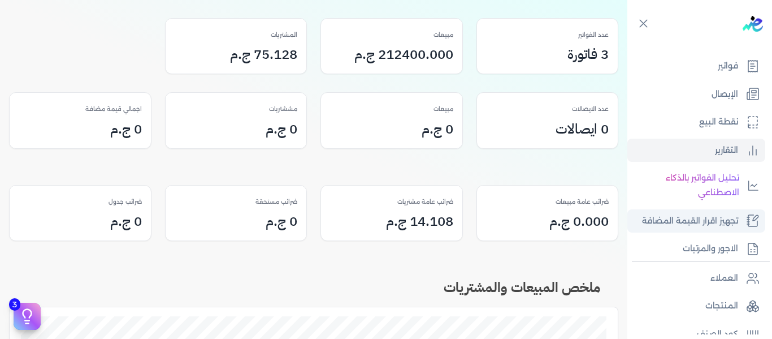
click at [722, 219] on p "تجهيز اقرار القيمة المضافة" at bounding box center [690, 221] width 96 height 15
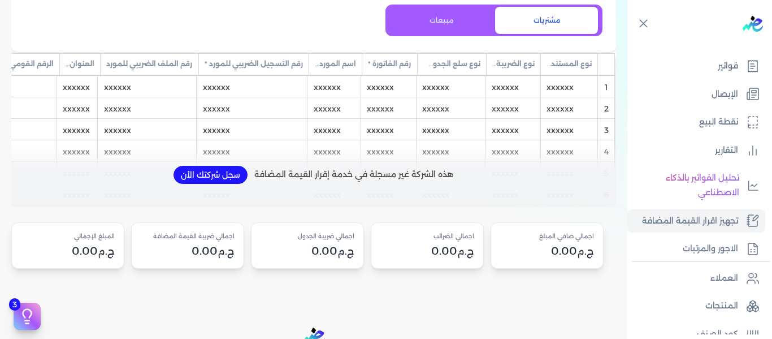
click at [680, 206] on ul "تكويد المنتجات فواتير الإيصال نقطة البيع التقارير تحليل الفواتير بالذكاء الاصطن…" at bounding box center [696, 143] width 138 height 234
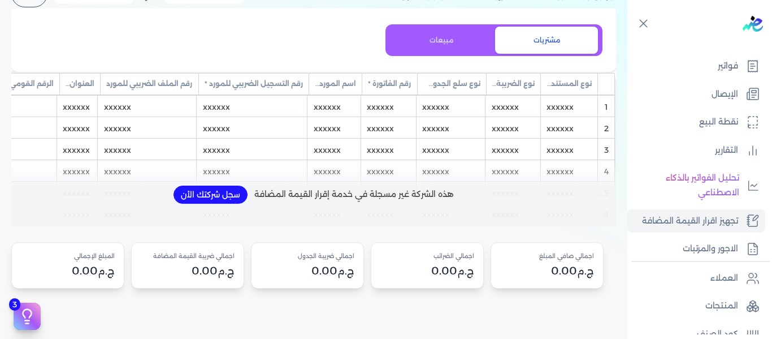
scroll to position [119, 0]
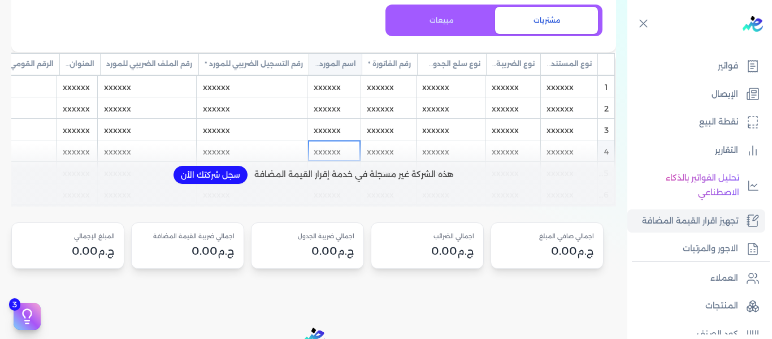
click at [321, 146] on div "xxxxxx" at bounding box center [334, 150] width 53 height 21
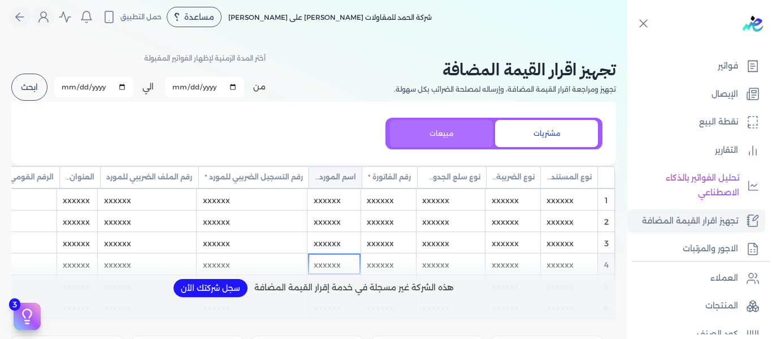
click at [430, 132] on button "مبيعات" at bounding box center [441, 133] width 103 height 27
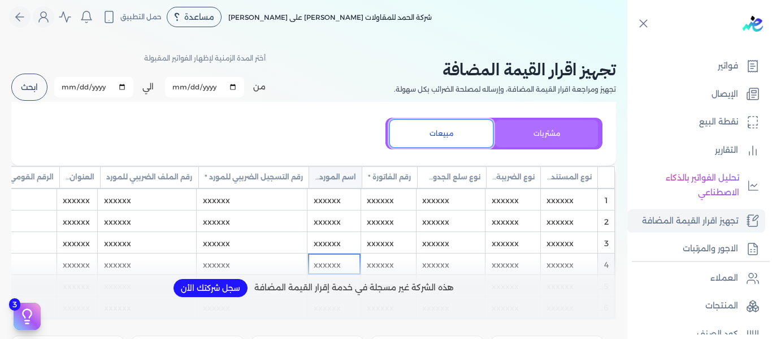
click at [541, 137] on button "مشتريات" at bounding box center [546, 133] width 103 height 27
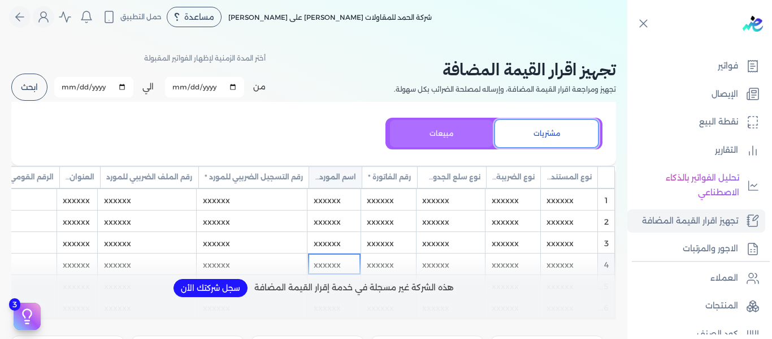
click at [470, 140] on button "مبيعات" at bounding box center [441, 133] width 103 height 27
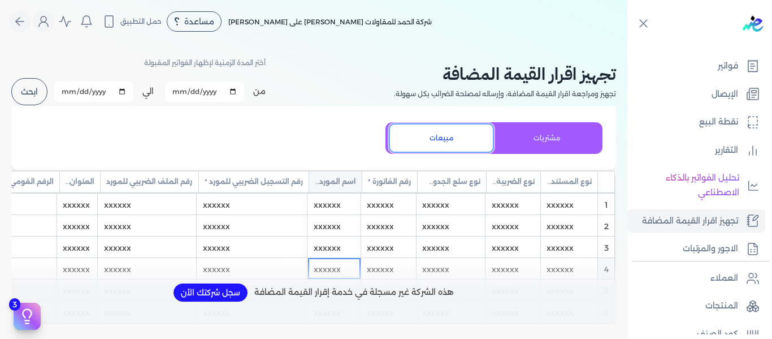
scroll to position [0, 0]
